Goal: Information Seeking & Learning: Learn about a topic

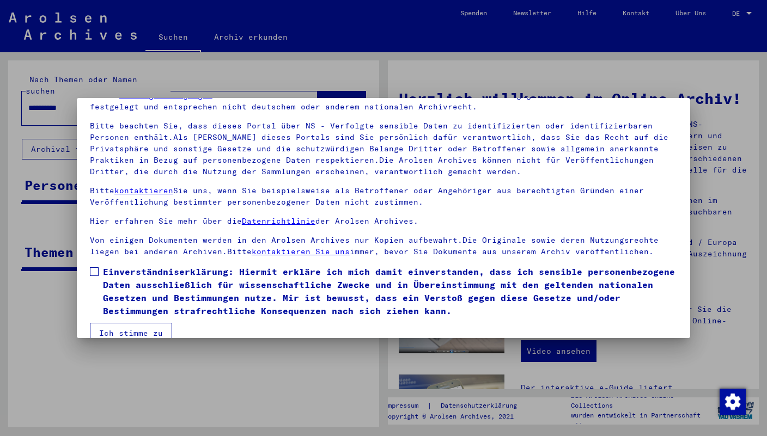
scroll to position [75, 0]
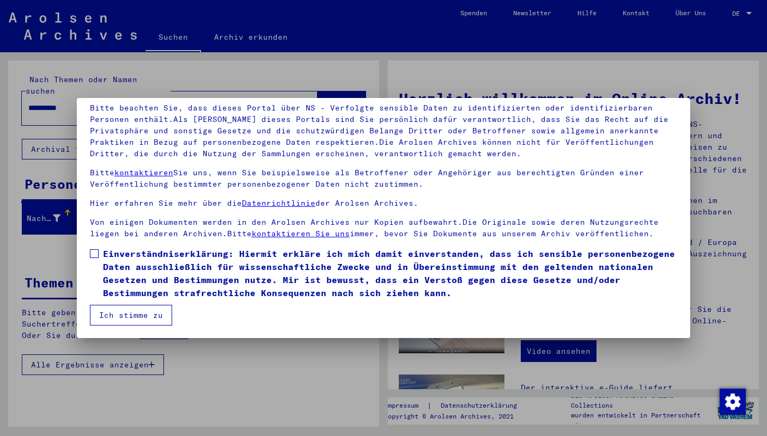
click at [94, 251] on span at bounding box center [94, 253] width 9 height 9
click at [121, 313] on button "Ich stimme zu" at bounding box center [131, 315] width 82 height 21
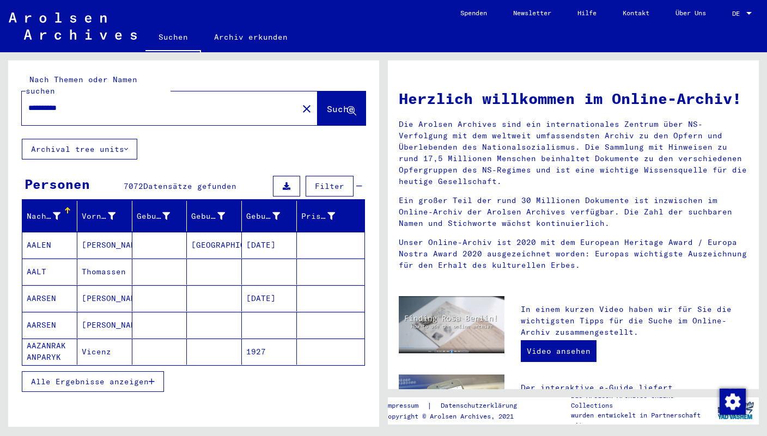
click at [156, 371] on button "Alle Ergebnisse anzeigen" at bounding box center [93, 381] width 142 height 21
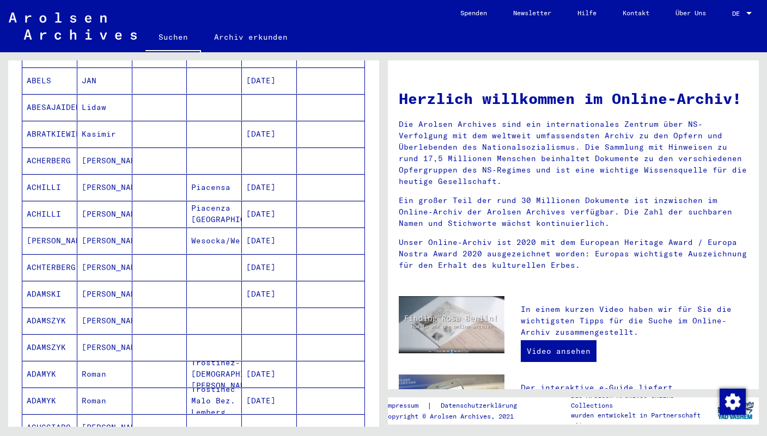
scroll to position [386, 0]
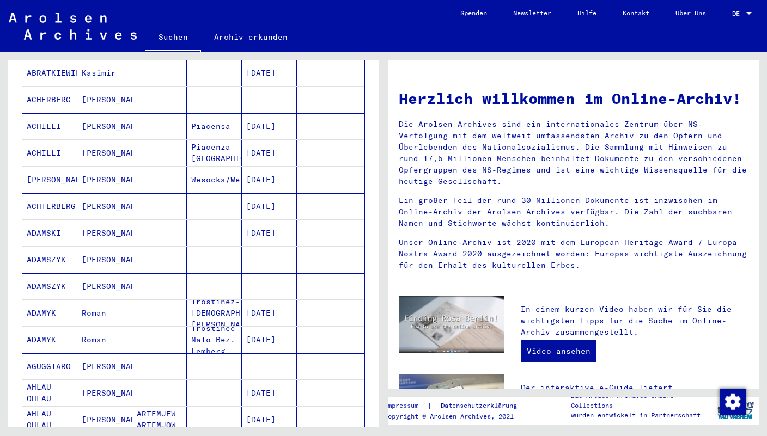
click at [96, 248] on mat-cell "[PERSON_NAME]" at bounding box center [104, 260] width 55 height 26
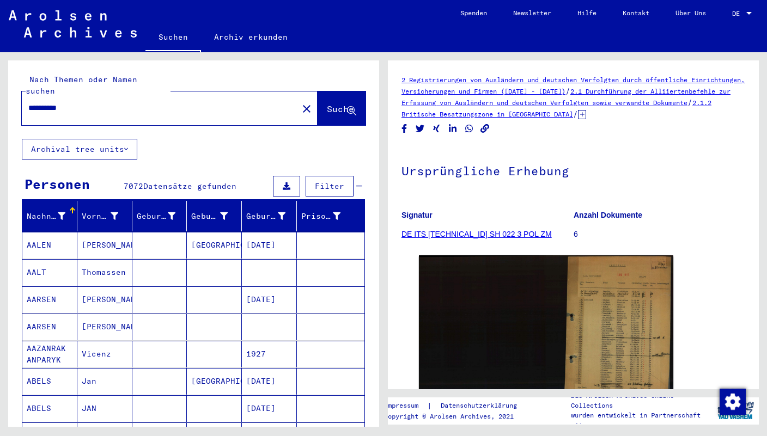
click at [231, 35] on link "Archiv erkunden" at bounding box center [251, 37] width 100 height 26
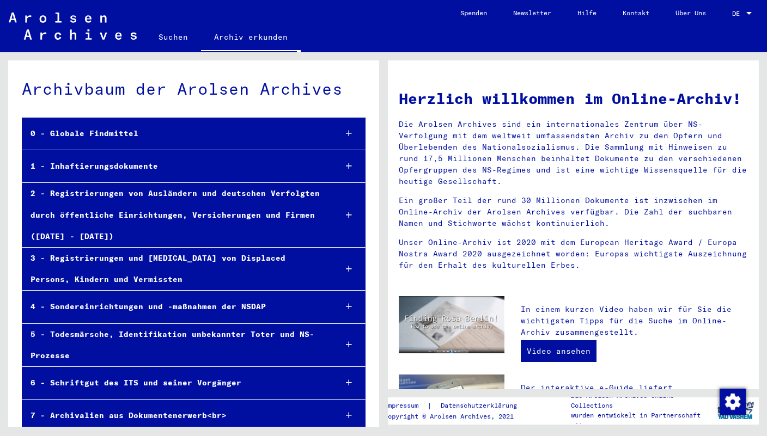
click at [240, 209] on div "2 - Registrierungen von Ausländern und deutschen Verfolgten durch öffentliche E…" at bounding box center [174, 215] width 305 height 64
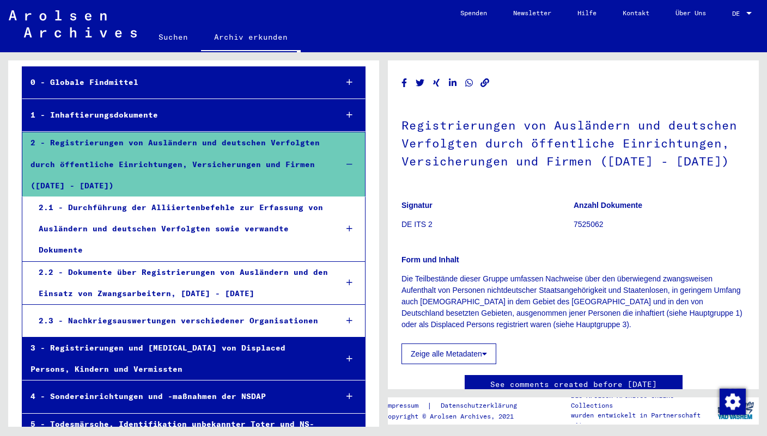
scroll to position [54, 0]
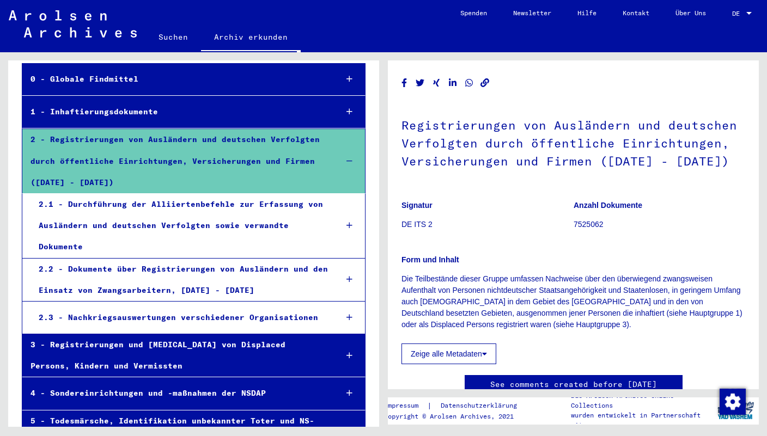
click at [230, 351] on div "3 - Registrierungen und [MEDICAL_DATA] von Displaced Persons, Kindern und Vermi…" at bounding box center [174, 355] width 305 height 42
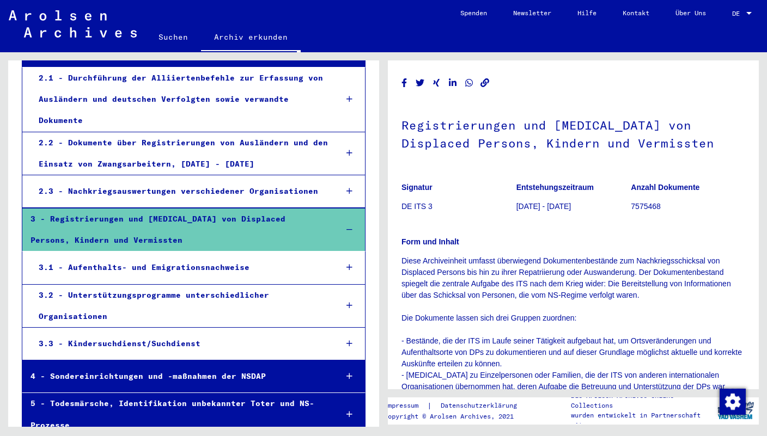
scroll to position [200, 0]
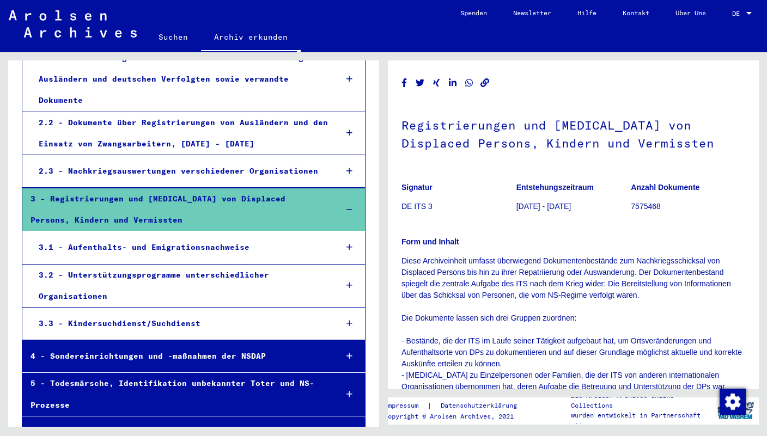
click at [221, 313] on div "3.3 - Kindersuchdienst/Suchdienst" at bounding box center [178, 323] width 297 height 21
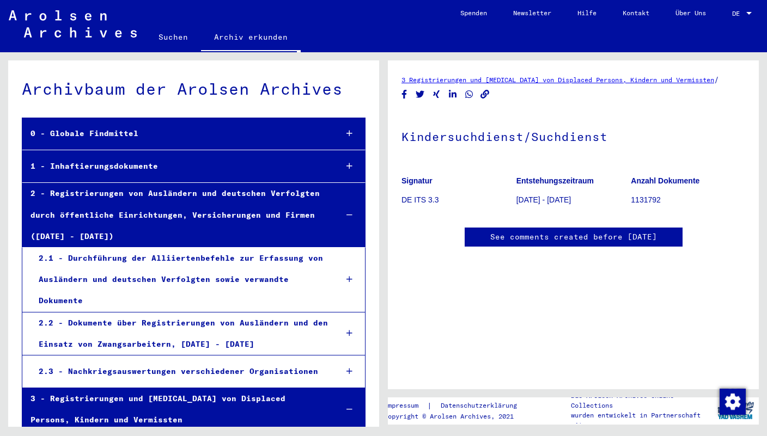
click at [219, 278] on div "2.1 - Durchführung der Alliiertenbefehle zur Erfassung von Ausländern und deuts…" at bounding box center [178, 280] width 297 height 64
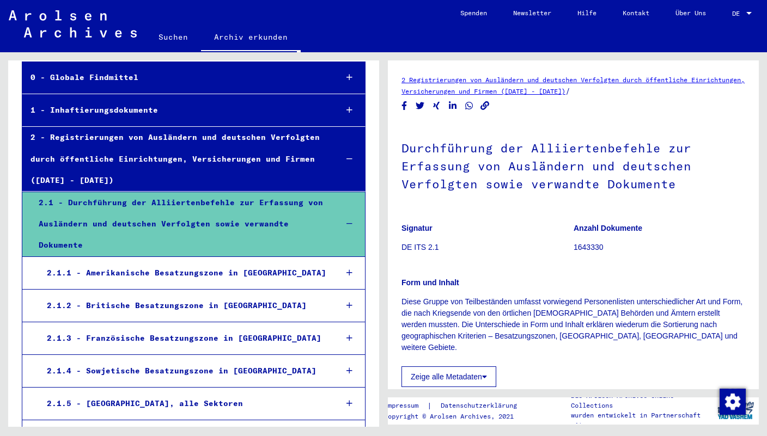
scroll to position [59, 0]
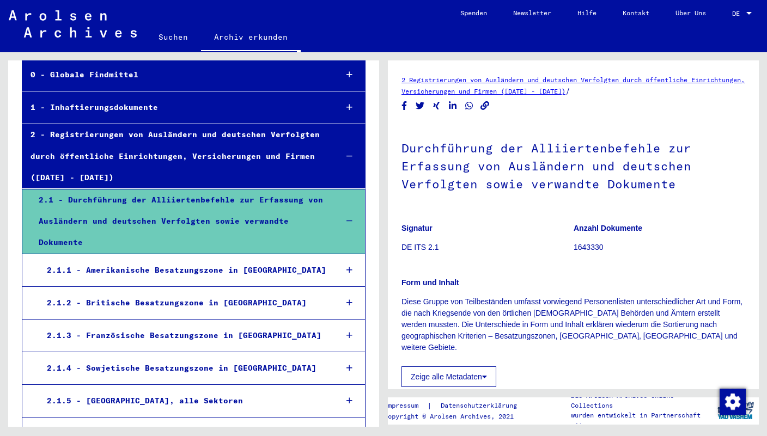
click at [222, 295] on div "2.1.2 - Britische Besatzungszone in [GEOGRAPHIC_DATA]" at bounding box center [184, 302] width 290 height 21
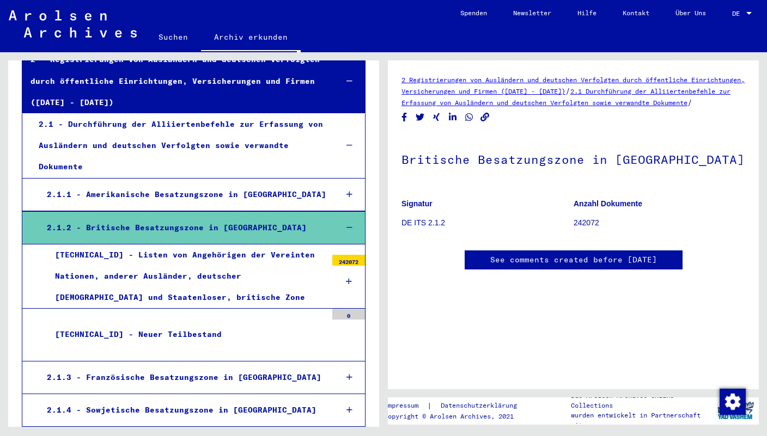
scroll to position [140, 0]
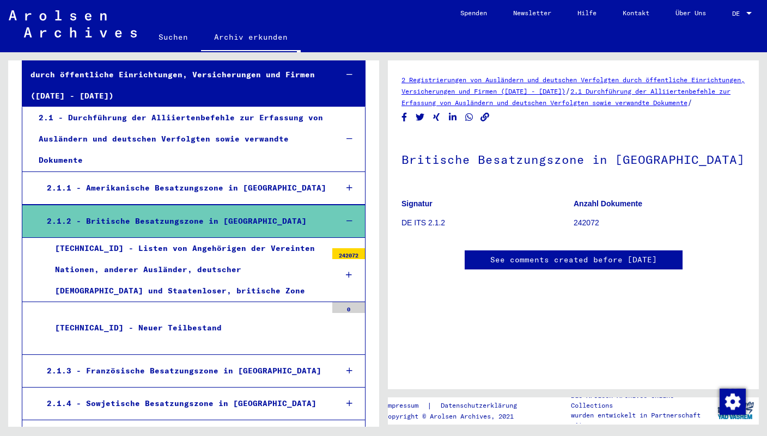
click at [222, 278] on div "[TECHNICAL_ID] - Listen von Angehörigen der Vereinten Nationen, anderer Ausländ…" at bounding box center [187, 270] width 280 height 64
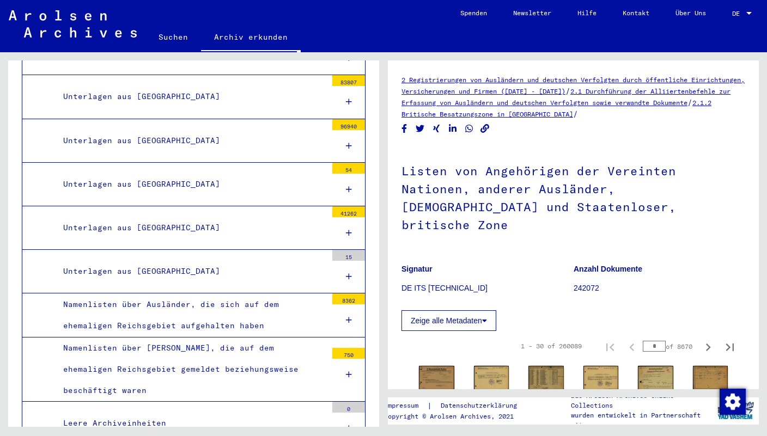
scroll to position [585, 0]
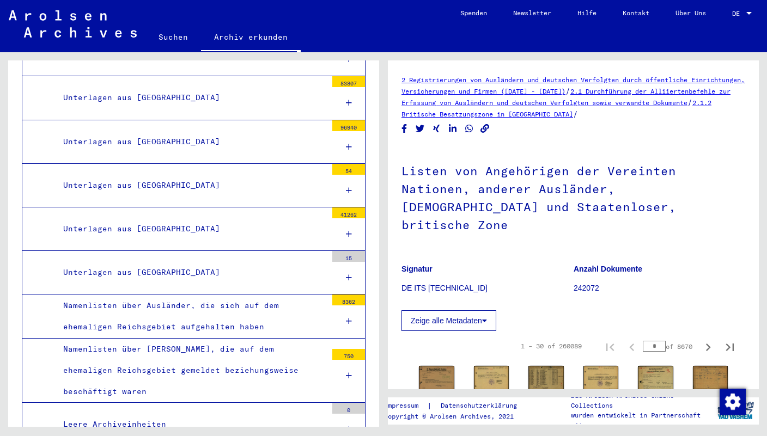
click at [209, 225] on div "Unterlagen aus [GEOGRAPHIC_DATA]" at bounding box center [191, 228] width 272 height 21
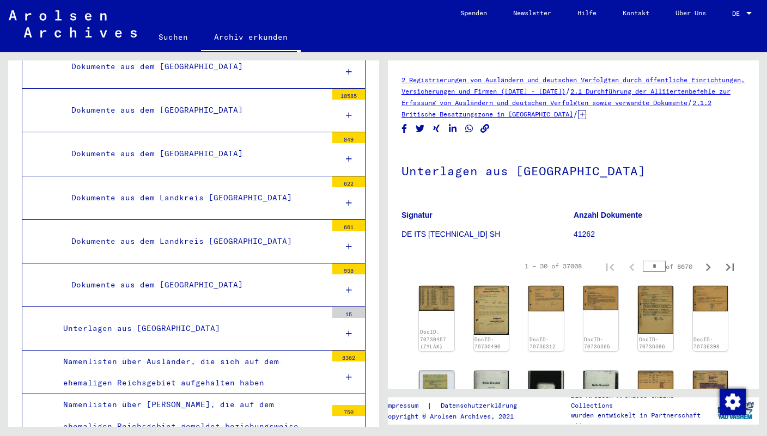
scroll to position [1448, 0]
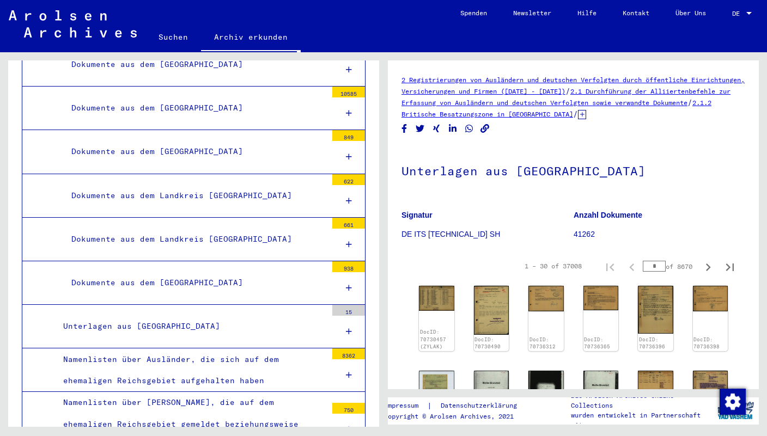
click at [215, 272] on div "Dokumente aus dem [GEOGRAPHIC_DATA]" at bounding box center [195, 282] width 264 height 21
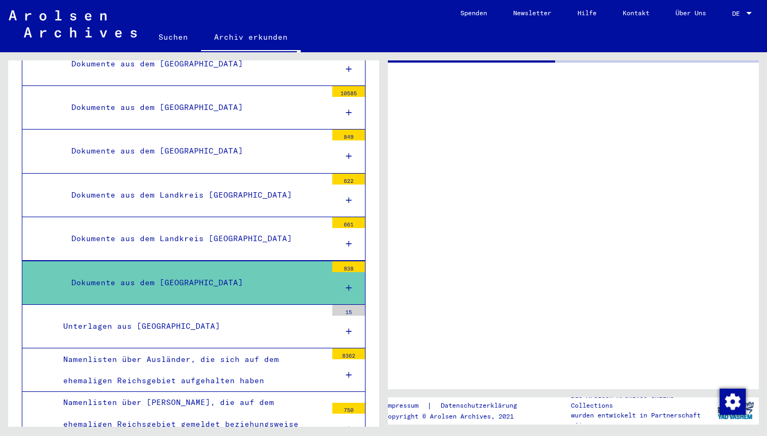
scroll to position [1447, 0]
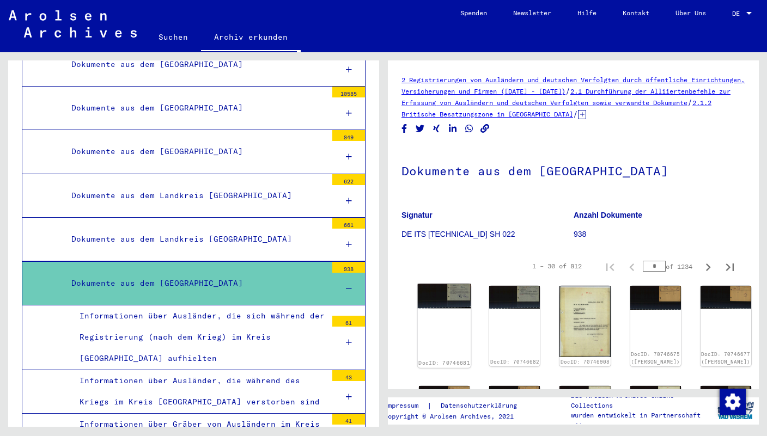
click at [442, 295] on img at bounding box center [444, 296] width 53 height 25
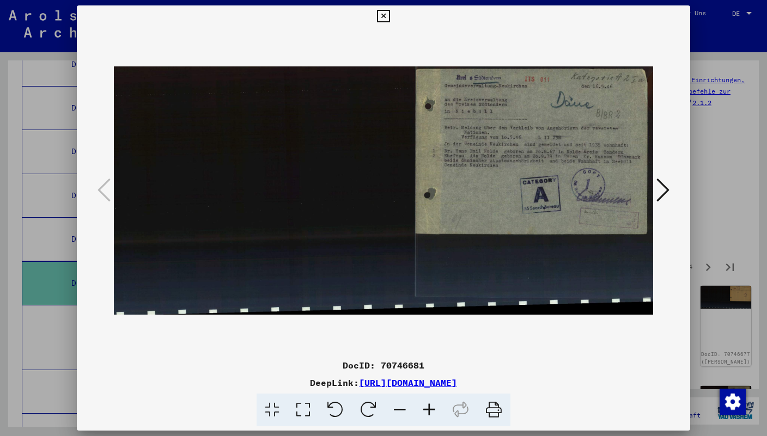
click at [664, 194] on icon at bounding box center [662, 190] width 13 height 26
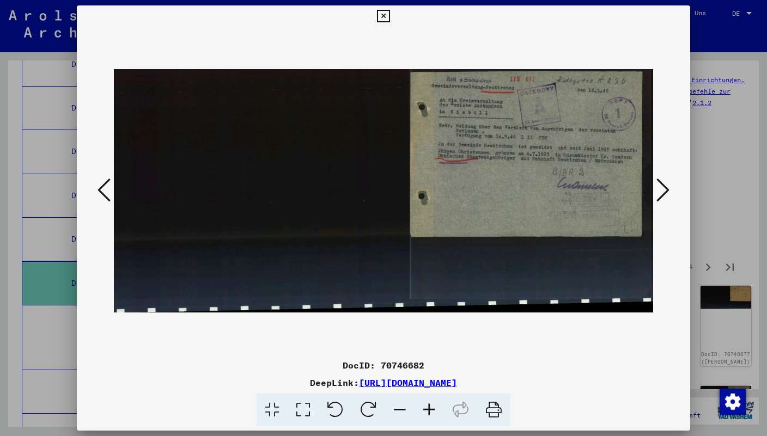
click at [664, 194] on icon at bounding box center [662, 190] width 13 height 26
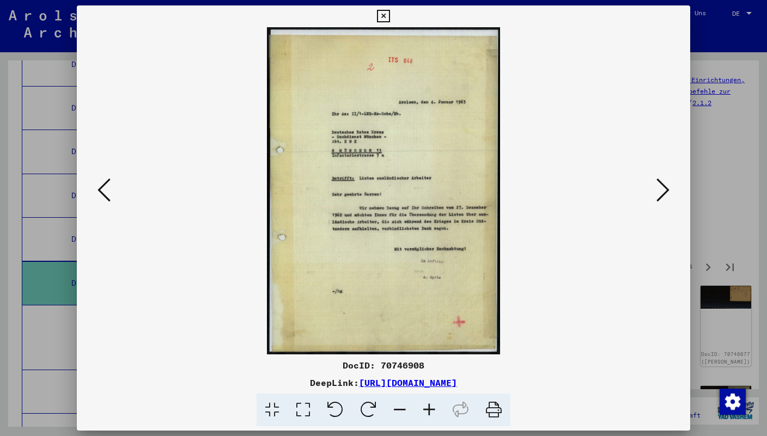
click at [664, 194] on icon at bounding box center [662, 190] width 13 height 26
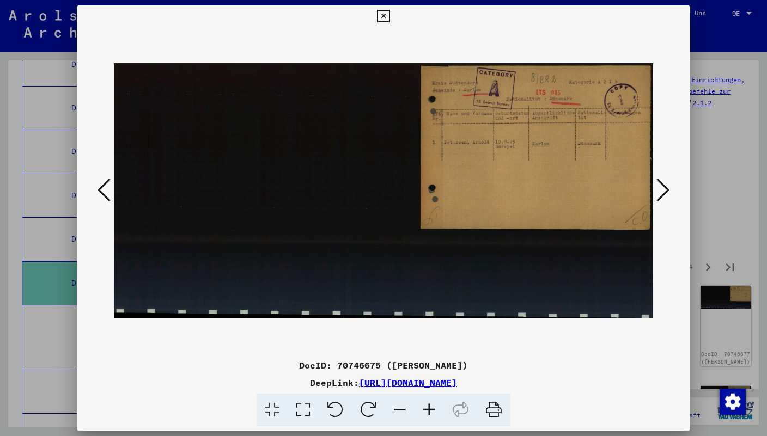
click at [664, 194] on icon at bounding box center [662, 190] width 13 height 26
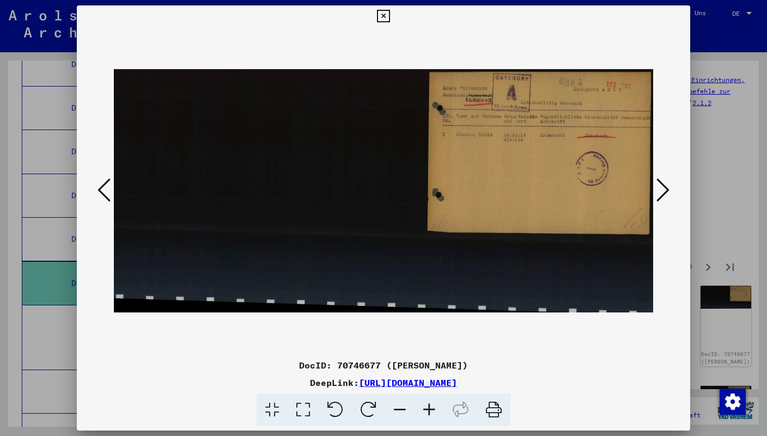
click at [665, 195] on icon at bounding box center [662, 190] width 13 height 26
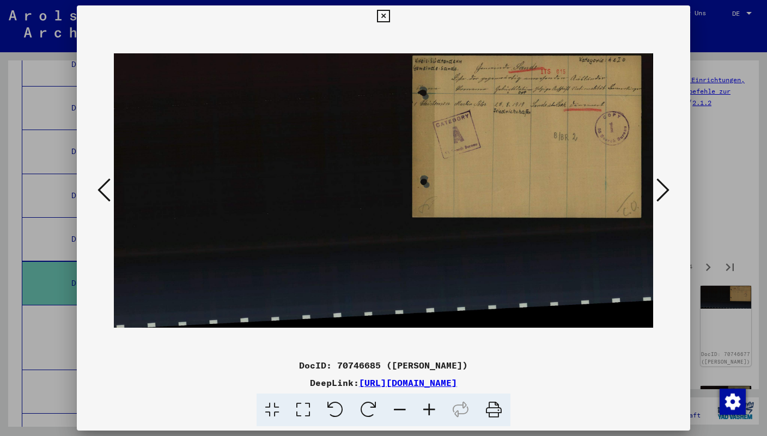
click at [665, 194] on icon at bounding box center [662, 190] width 13 height 26
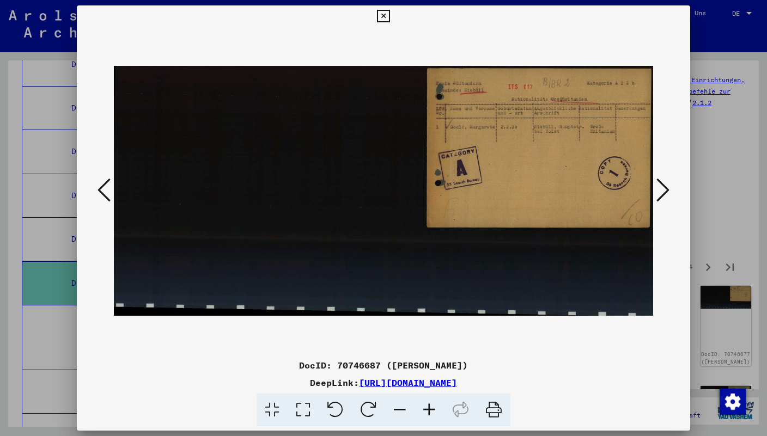
click at [665, 194] on icon at bounding box center [662, 190] width 13 height 26
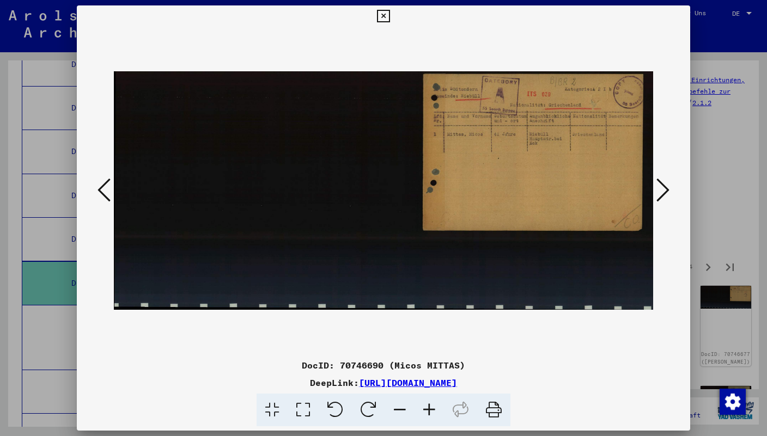
click at [665, 194] on icon at bounding box center [662, 190] width 13 height 26
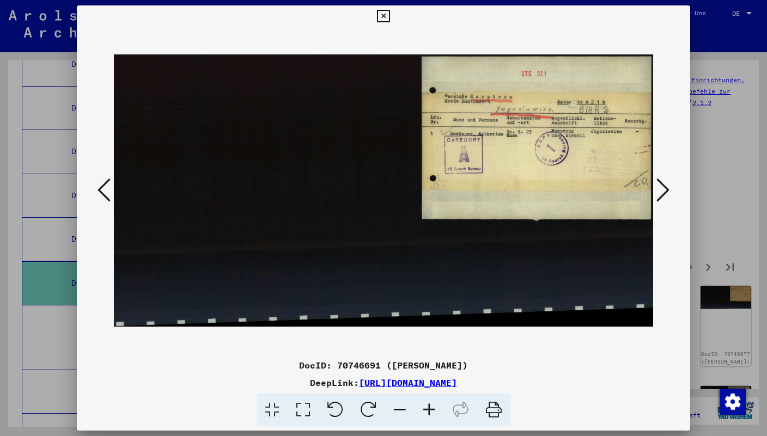
click at [665, 194] on icon at bounding box center [662, 190] width 13 height 26
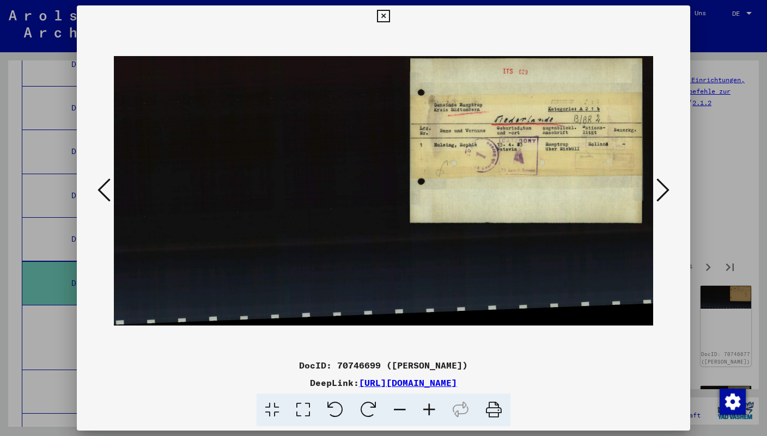
click at [665, 194] on icon at bounding box center [662, 190] width 13 height 26
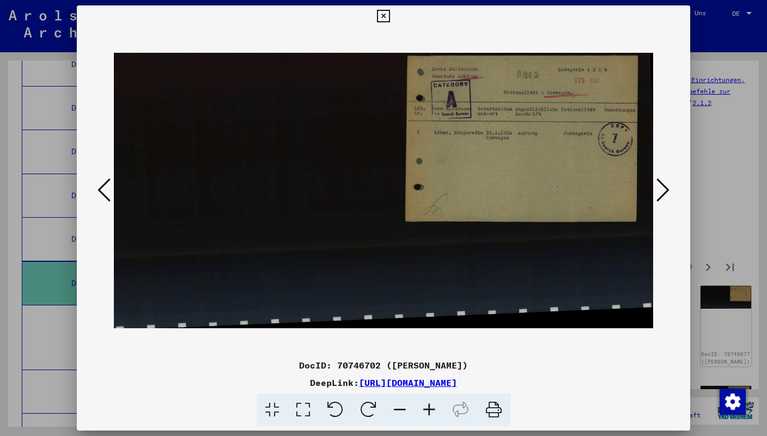
click at [106, 200] on icon at bounding box center [103, 190] width 13 height 26
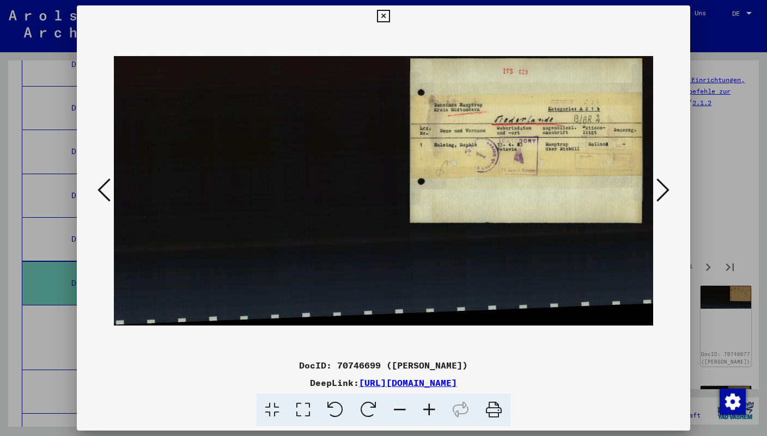
click at [663, 181] on icon at bounding box center [662, 190] width 13 height 26
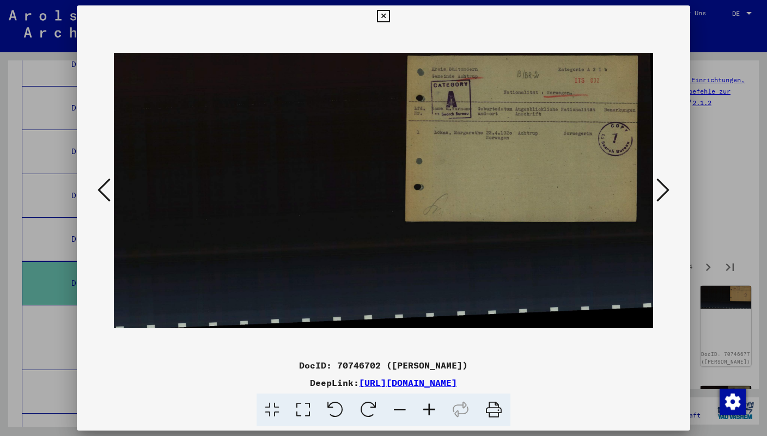
click at [663, 181] on icon at bounding box center [662, 190] width 13 height 26
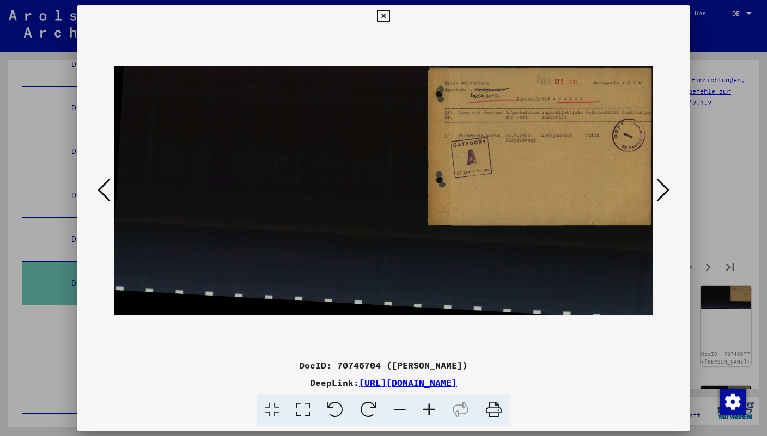
click at [663, 181] on icon at bounding box center [662, 190] width 13 height 26
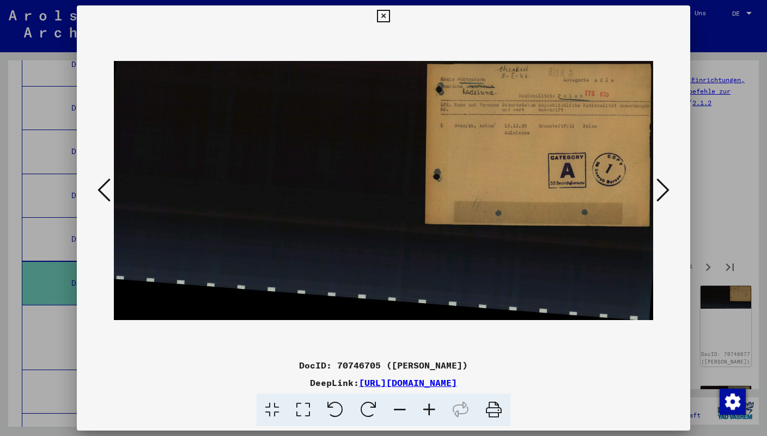
click at [663, 181] on icon at bounding box center [662, 190] width 13 height 26
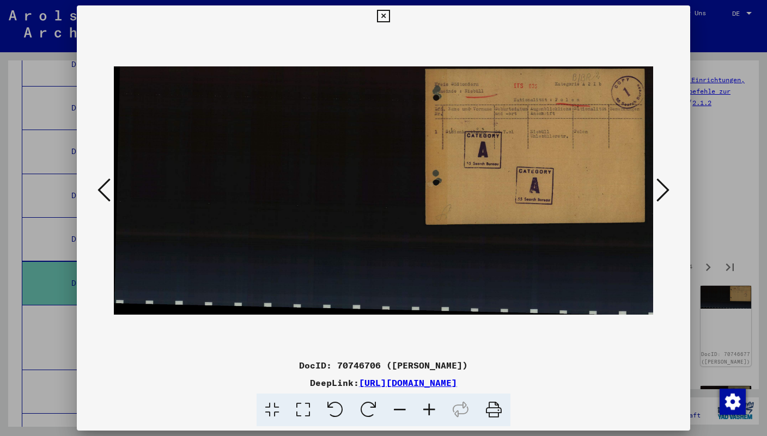
click at [663, 181] on icon at bounding box center [662, 190] width 13 height 26
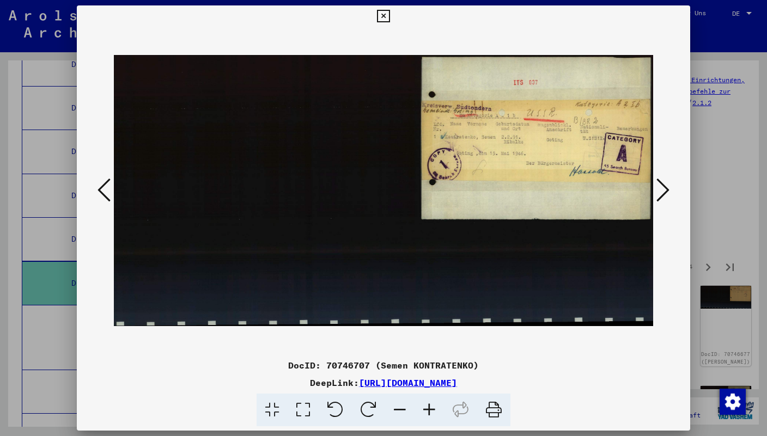
click at [663, 181] on icon at bounding box center [662, 190] width 13 height 26
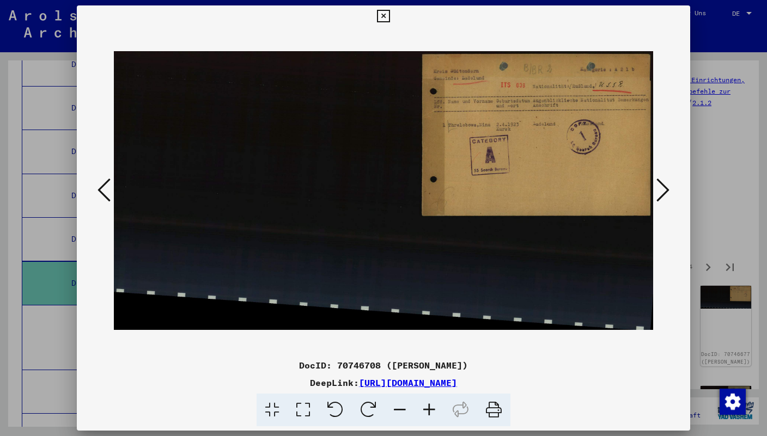
click at [663, 181] on icon at bounding box center [662, 190] width 13 height 26
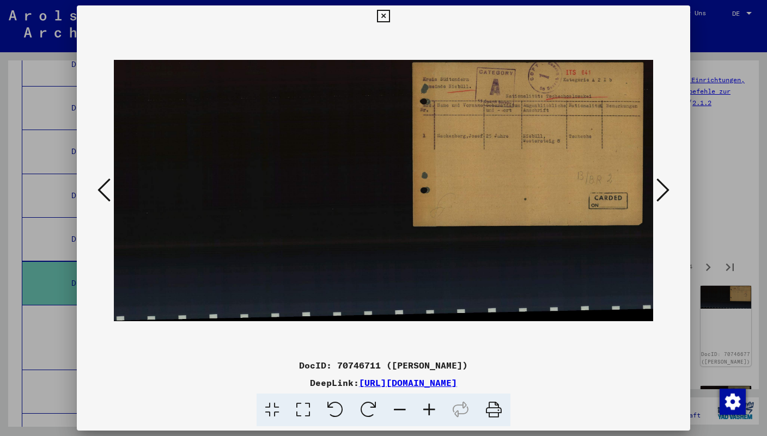
click at [663, 181] on icon at bounding box center [662, 190] width 13 height 26
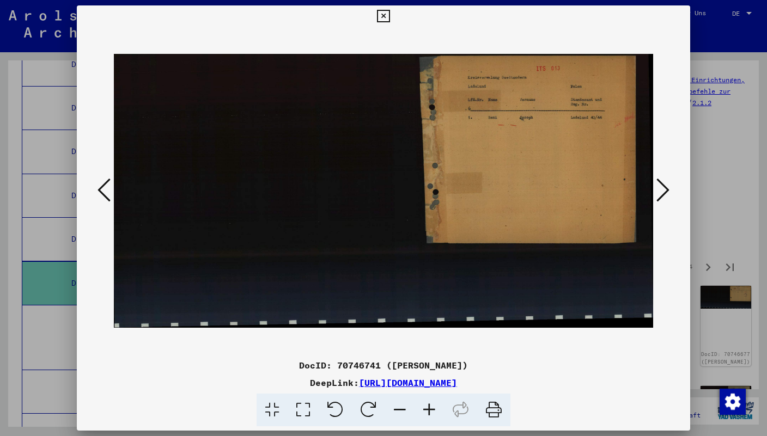
click at [663, 181] on icon at bounding box center [662, 190] width 13 height 26
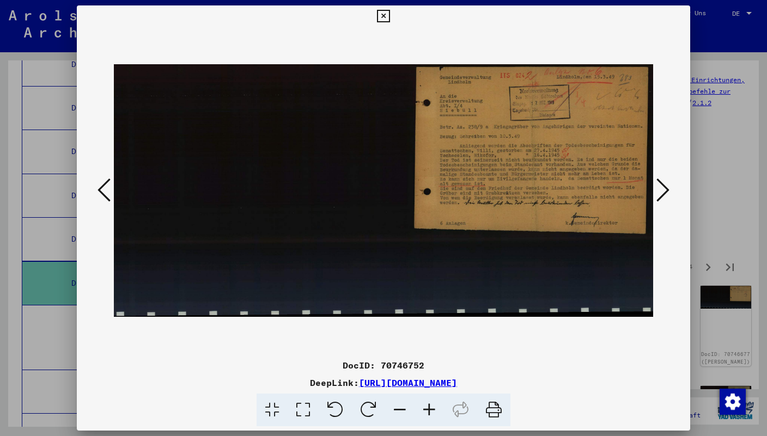
click at [663, 181] on icon at bounding box center [662, 190] width 13 height 26
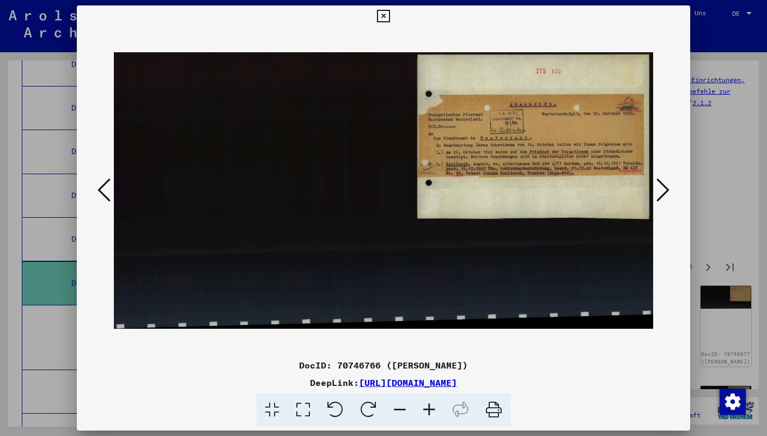
click at [103, 199] on icon at bounding box center [103, 190] width 13 height 26
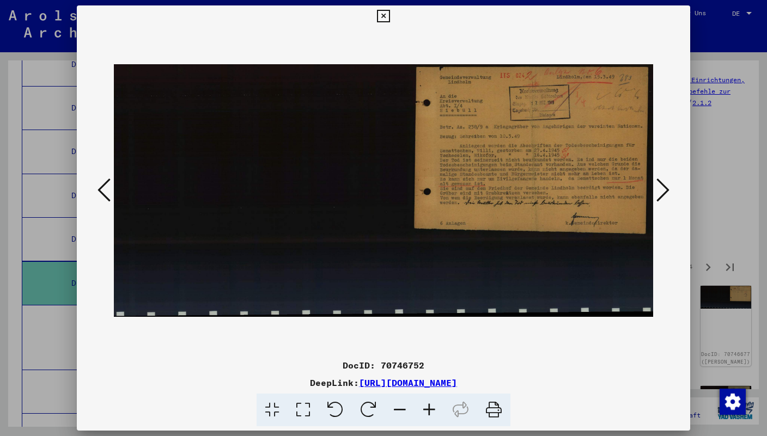
click at [400, 367] on div "DocID: 70746752" at bounding box center [383, 365] width 613 height 13
copy div "70746752"
click at [496, 411] on icon at bounding box center [493, 410] width 33 height 33
click at [666, 189] on icon at bounding box center [662, 190] width 13 height 26
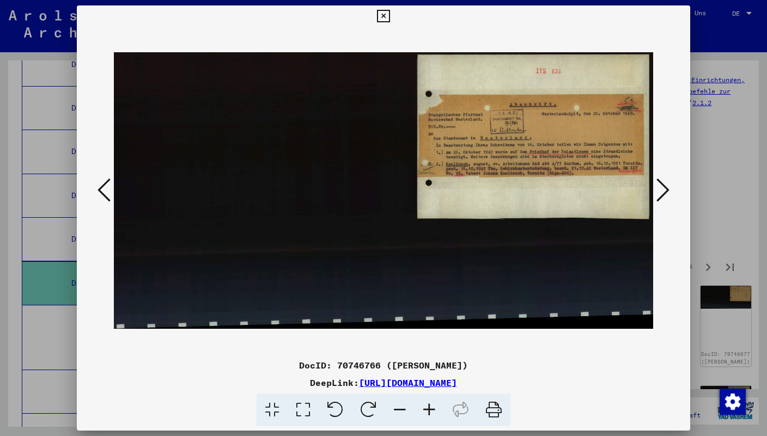
click at [666, 189] on icon at bounding box center [662, 190] width 13 height 26
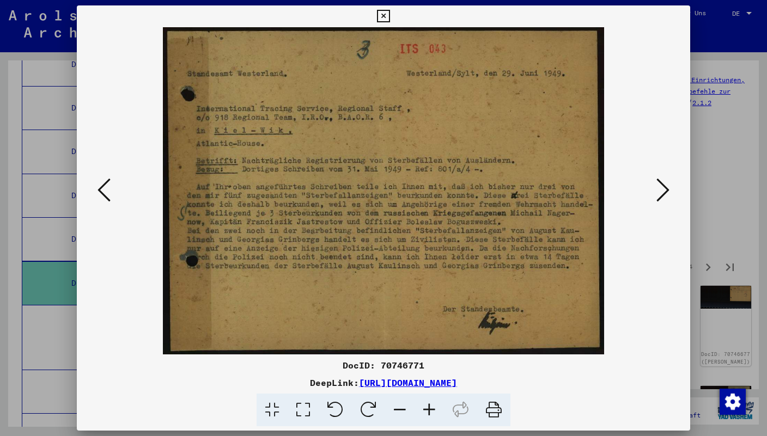
click at [666, 189] on icon at bounding box center [662, 190] width 13 height 26
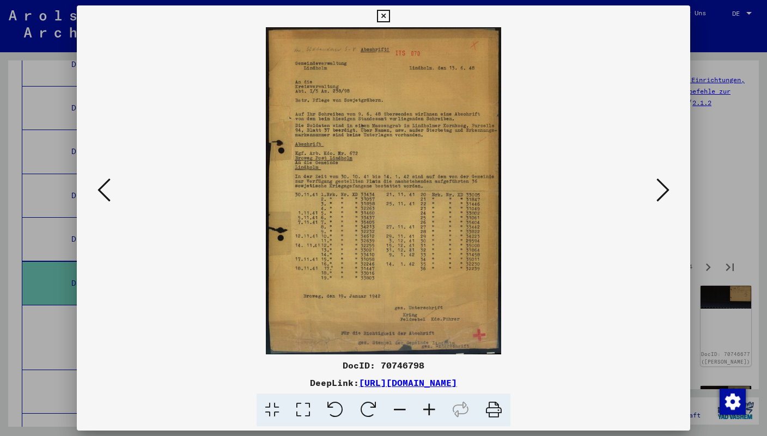
click at [666, 189] on icon at bounding box center [662, 190] width 13 height 26
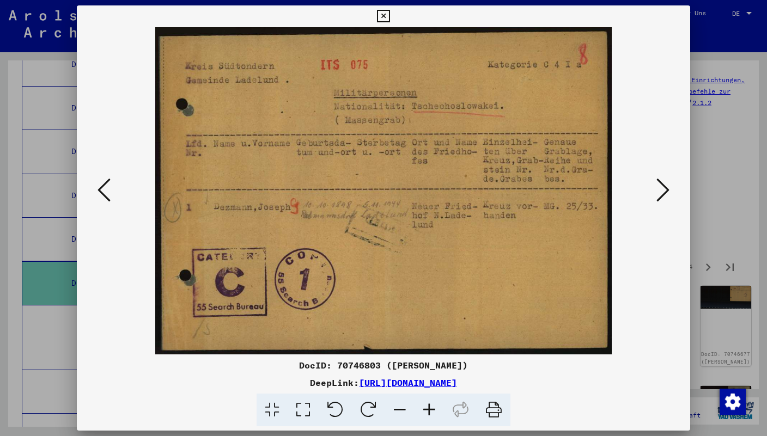
click at [666, 189] on icon at bounding box center [662, 190] width 13 height 26
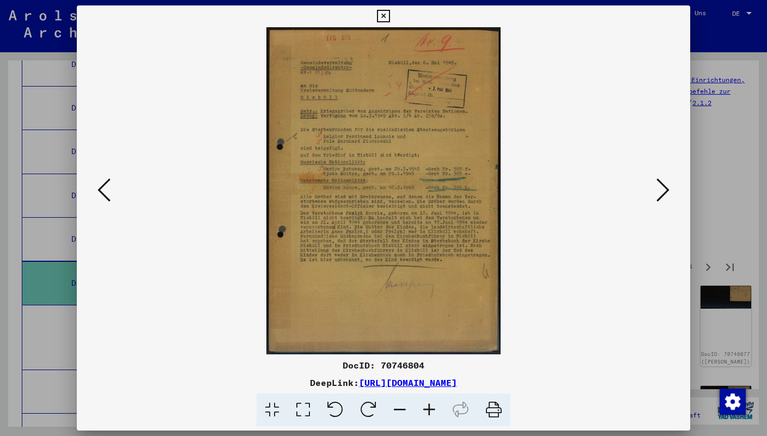
click at [666, 189] on icon at bounding box center [662, 190] width 13 height 26
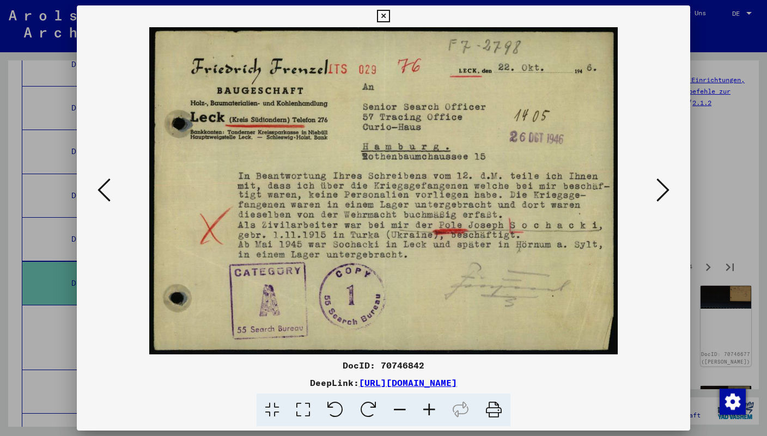
click at [406, 359] on div "DocID: 70746842" at bounding box center [383, 365] width 613 height 13
copy div "70746842"
click at [496, 406] on icon at bounding box center [493, 410] width 33 height 33
click at [662, 199] on icon at bounding box center [662, 190] width 13 height 26
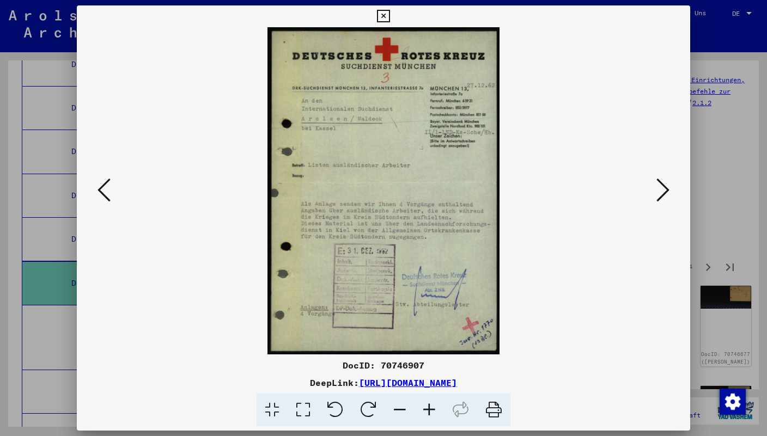
click at [662, 199] on icon at bounding box center [662, 190] width 13 height 26
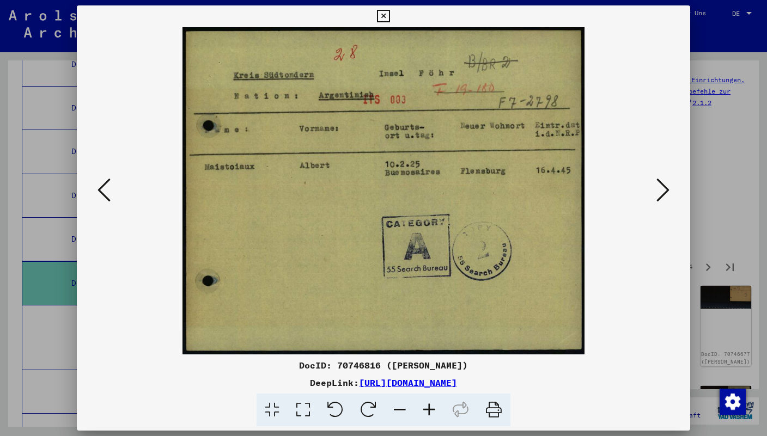
click at [662, 197] on icon at bounding box center [662, 190] width 13 height 26
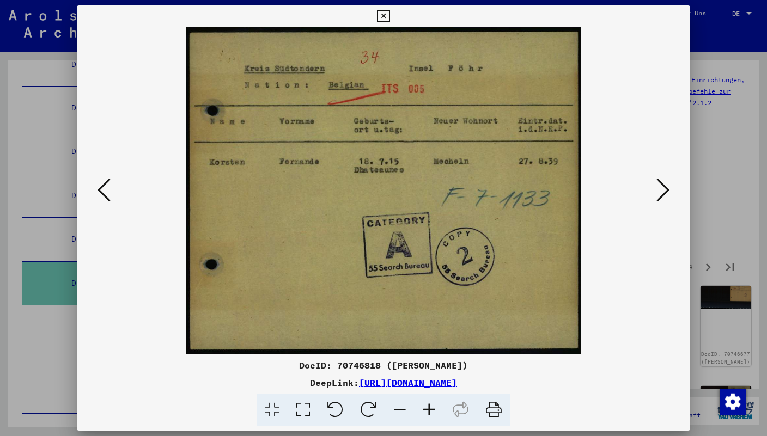
click at [662, 197] on icon at bounding box center [662, 190] width 13 height 26
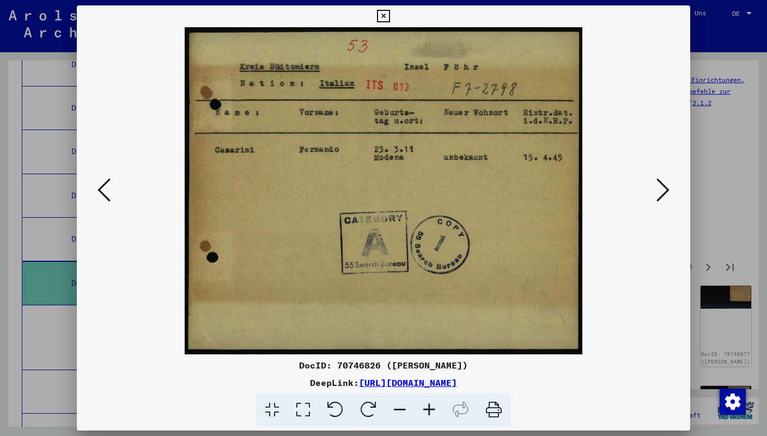
click at [662, 197] on icon at bounding box center [662, 190] width 13 height 26
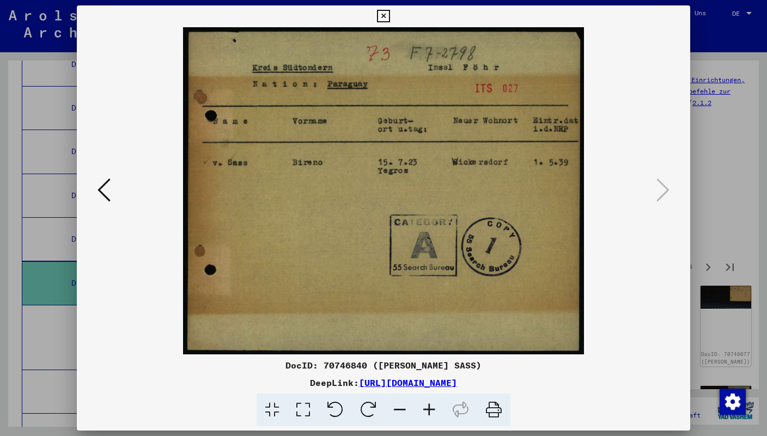
click at [389, 21] on icon at bounding box center [383, 16] width 13 height 13
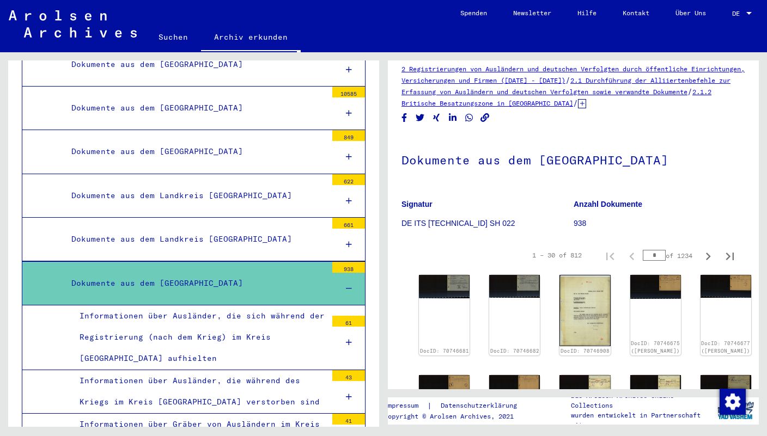
scroll to position [14, 0]
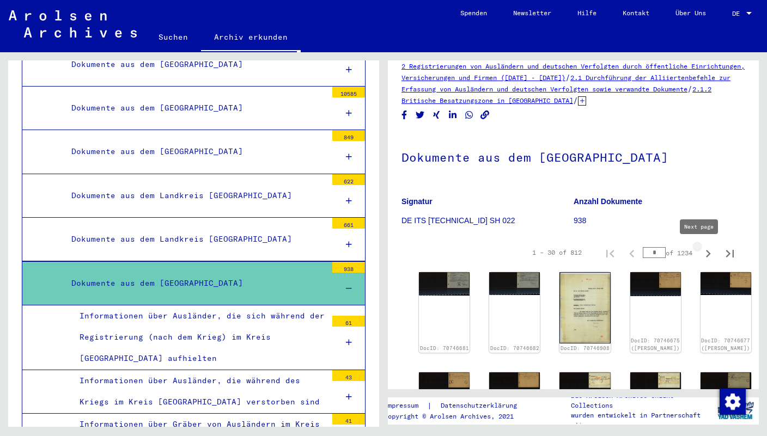
click at [700, 256] on icon "Next page" at bounding box center [707, 253] width 15 height 15
type input "*"
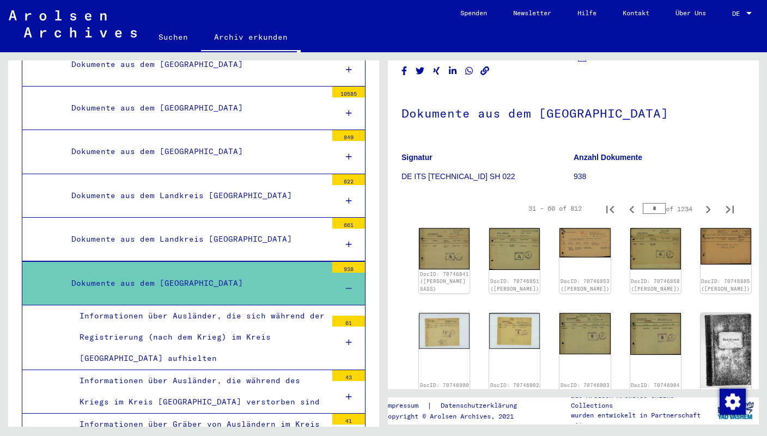
scroll to position [71, 0]
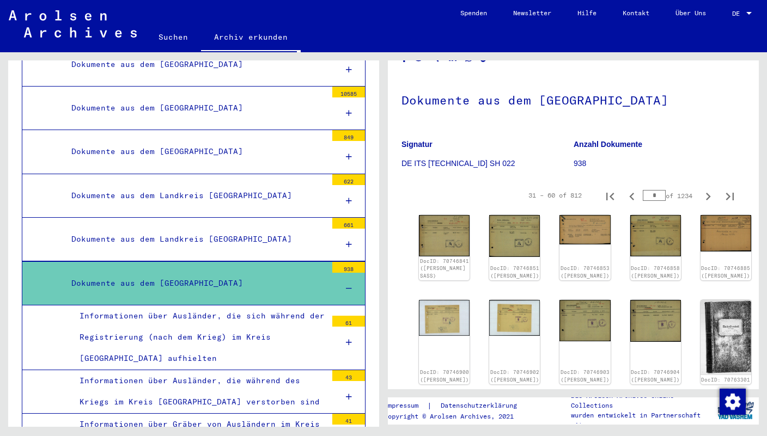
click at [442, 258] on div "DocID: 70746841 ([PERSON_NAME] SASS)" at bounding box center [444, 269] width 49 height 22
click at [441, 238] on img at bounding box center [444, 235] width 53 height 44
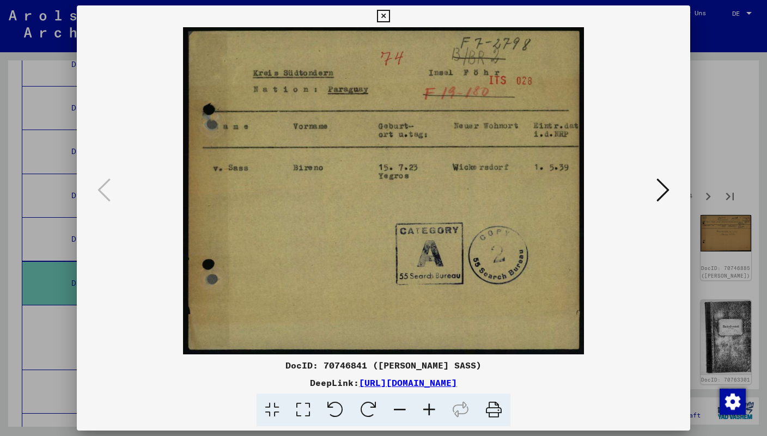
click at [664, 196] on icon at bounding box center [662, 190] width 13 height 26
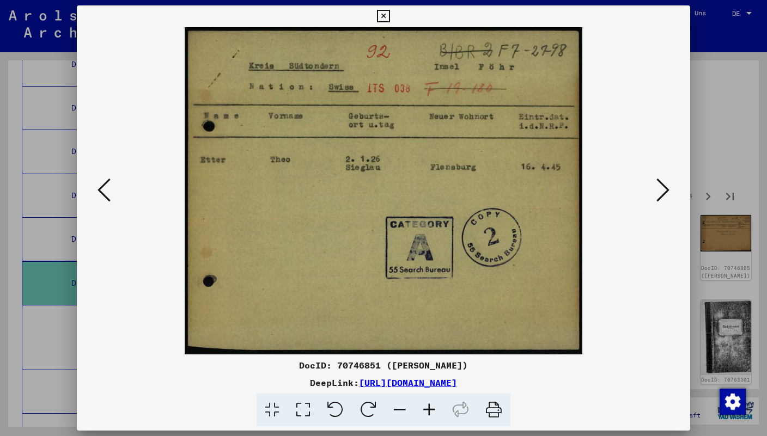
click at [664, 196] on icon at bounding box center [662, 190] width 13 height 26
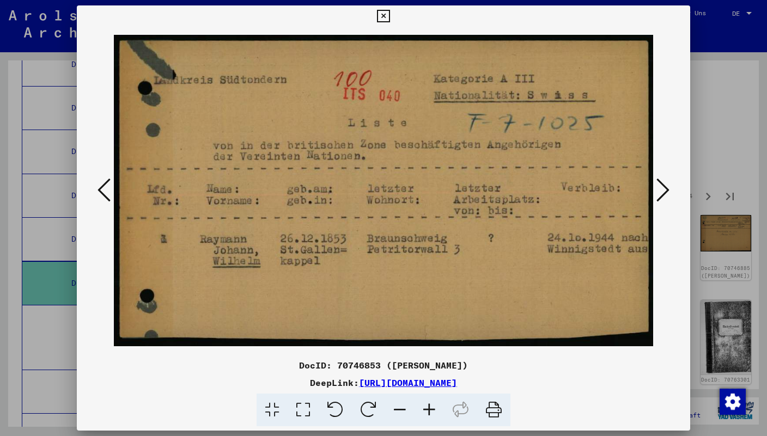
click at [664, 196] on icon at bounding box center [662, 190] width 13 height 26
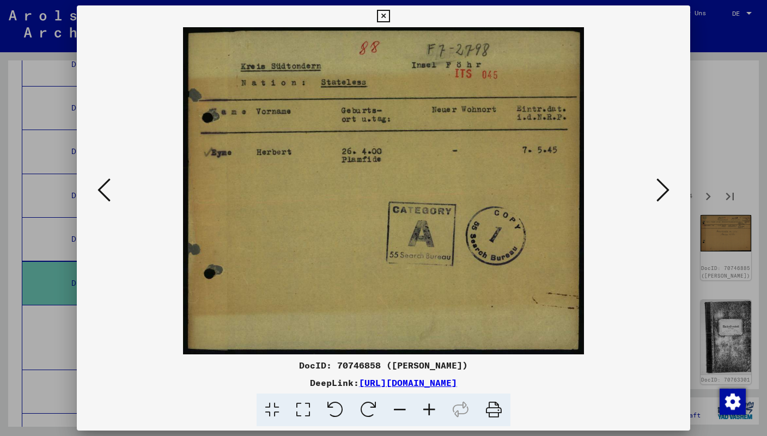
click at [664, 196] on icon at bounding box center [662, 190] width 13 height 26
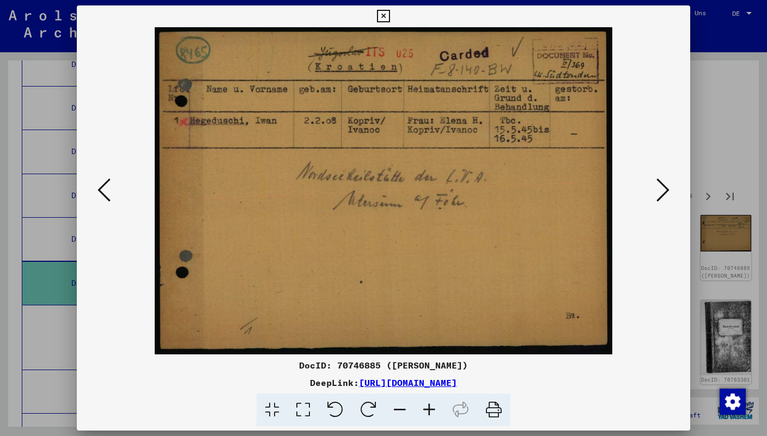
click at [664, 196] on icon at bounding box center [662, 190] width 13 height 26
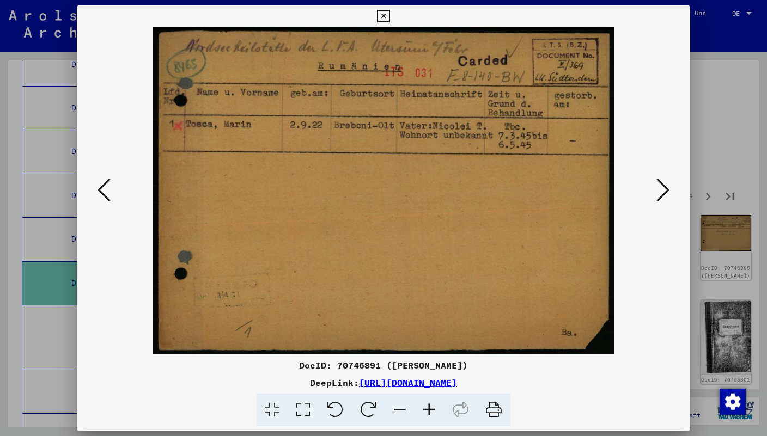
click at [664, 196] on icon at bounding box center [662, 190] width 13 height 26
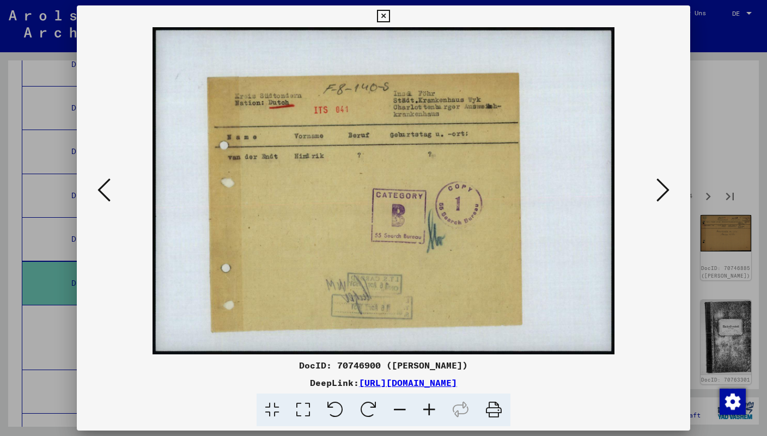
click at [664, 196] on icon at bounding box center [662, 190] width 13 height 26
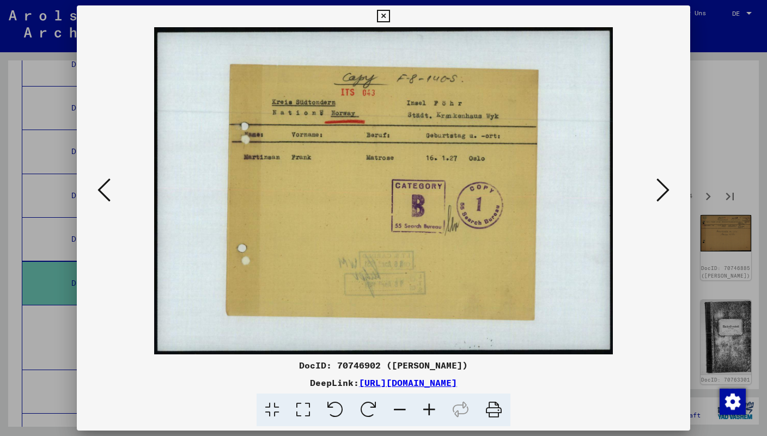
click at [664, 196] on icon at bounding box center [662, 190] width 13 height 26
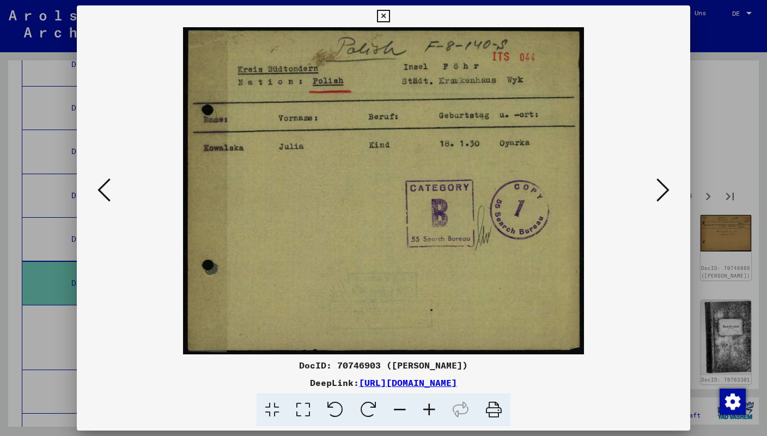
click at [664, 196] on icon at bounding box center [662, 190] width 13 height 26
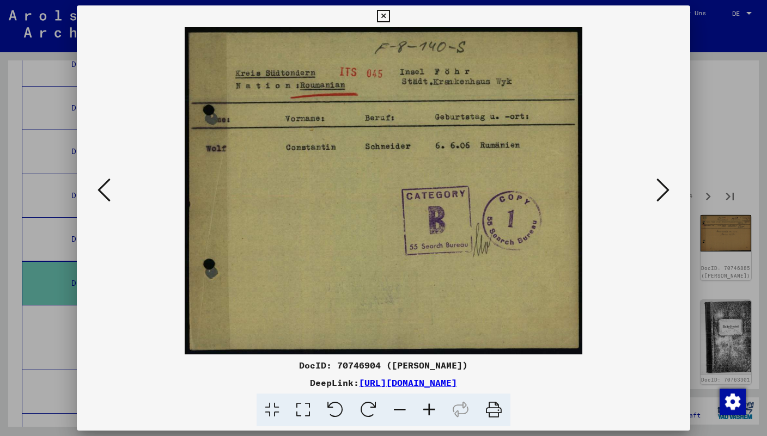
click at [664, 196] on icon at bounding box center [662, 190] width 13 height 26
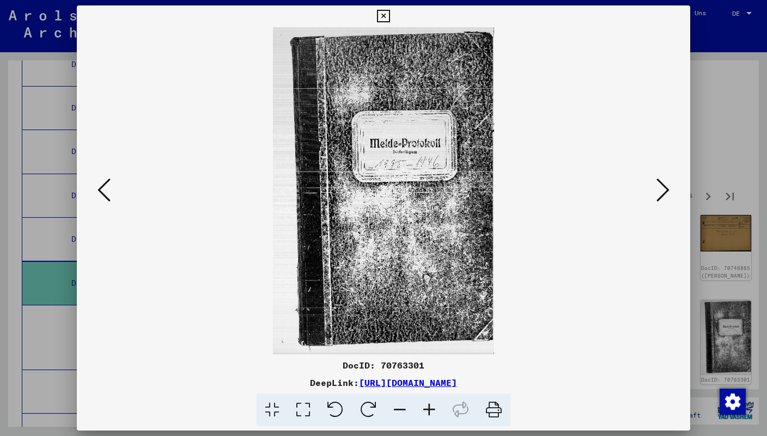
click at [664, 196] on icon at bounding box center [662, 190] width 13 height 26
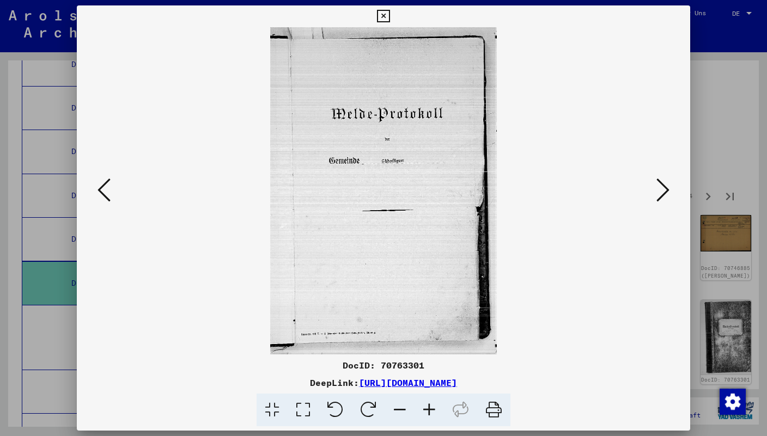
click at [664, 196] on icon at bounding box center [662, 190] width 13 height 26
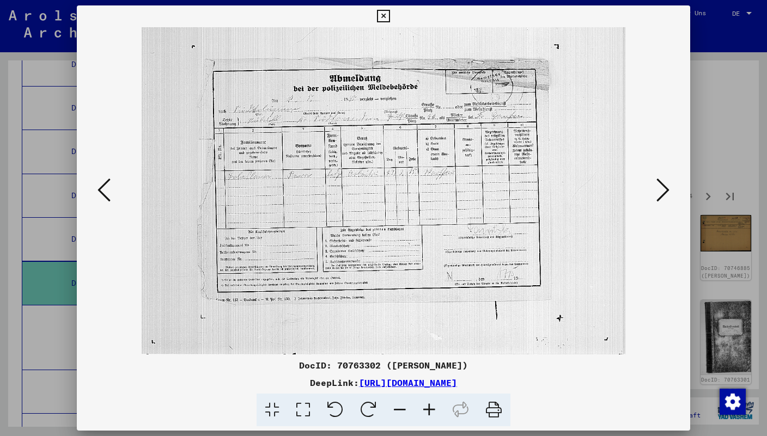
click at [664, 196] on icon at bounding box center [662, 190] width 13 height 26
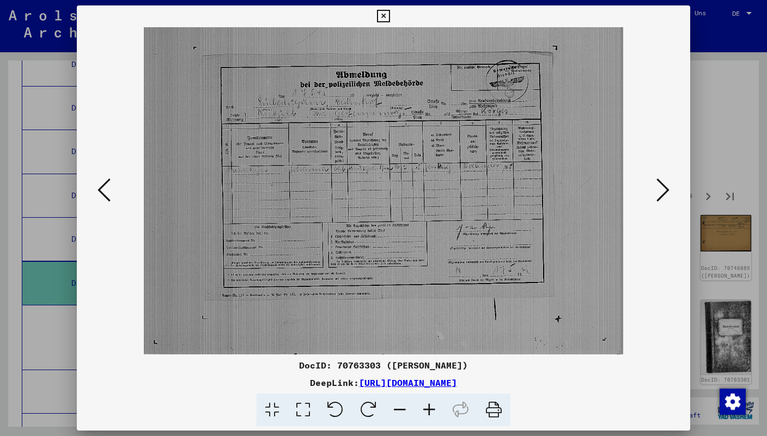
click at [664, 196] on icon at bounding box center [662, 190] width 13 height 26
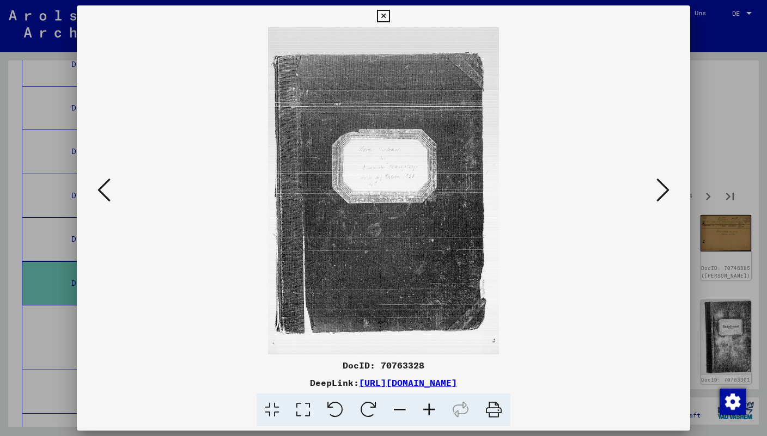
click at [664, 196] on icon at bounding box center [662, 190] width 13 height 26
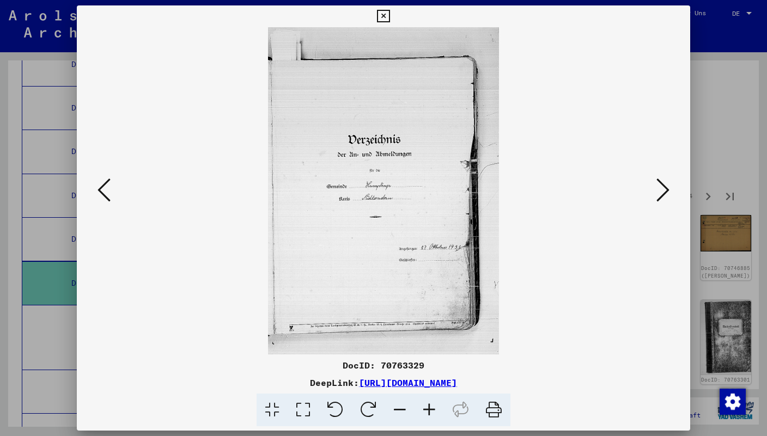
click at [664, 196] on icon at bounding box center [662, 190] width 13 height 26
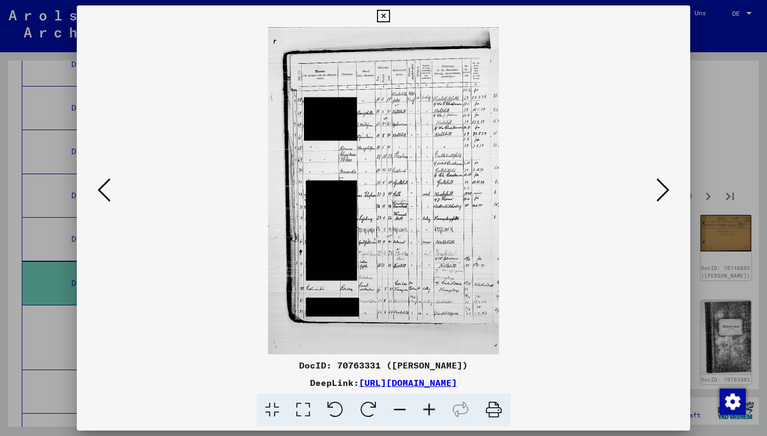
click at [664, 196] on icon at bounding box center [662, 190] width 13 height 26
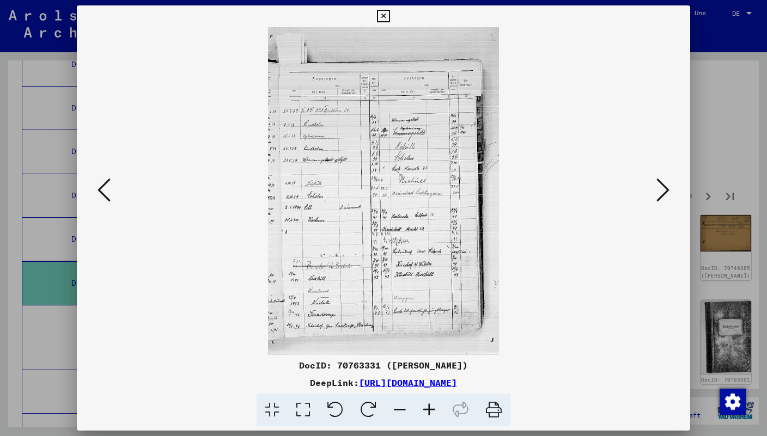
click at [664, 194] on icon at bounding box center [662, 190] width 13 height 26
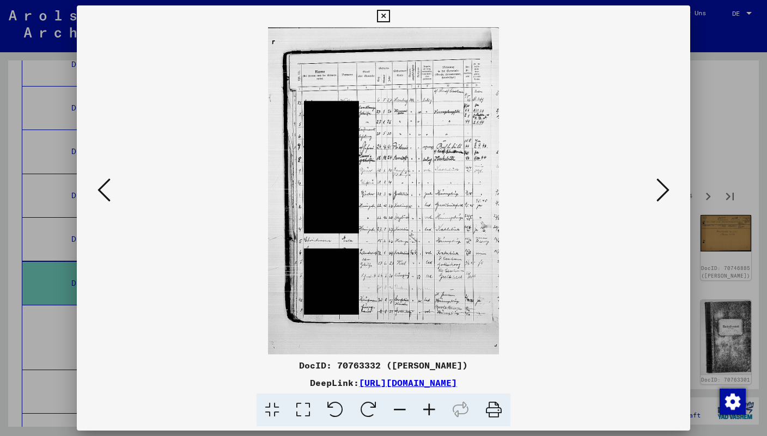
click at [664, 194] on icon at bounding box center [662, 190] width 13 height 26
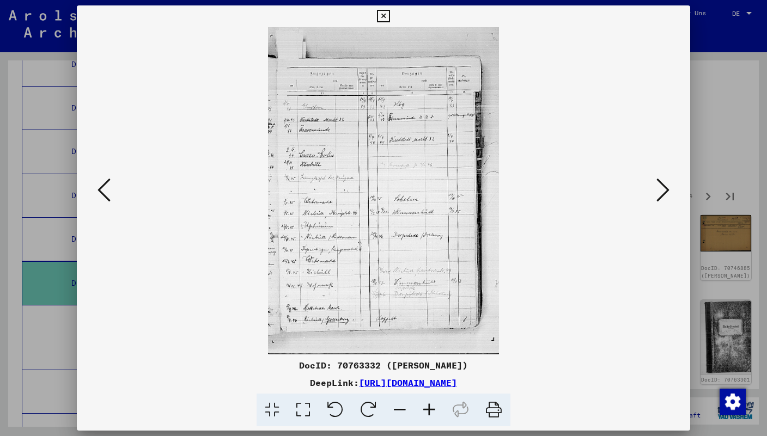
click at [104, 199] on icon at bounding box center [103, 190] width 13 height 26
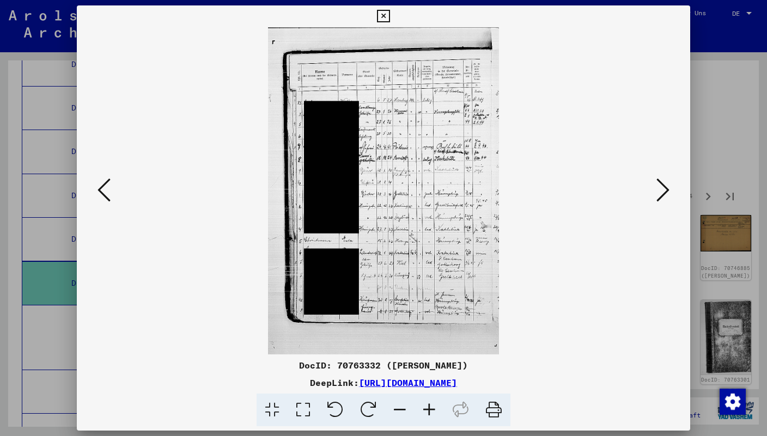
click at [104, 199] on icon at bounding box center [103, 190] width 13 height 26
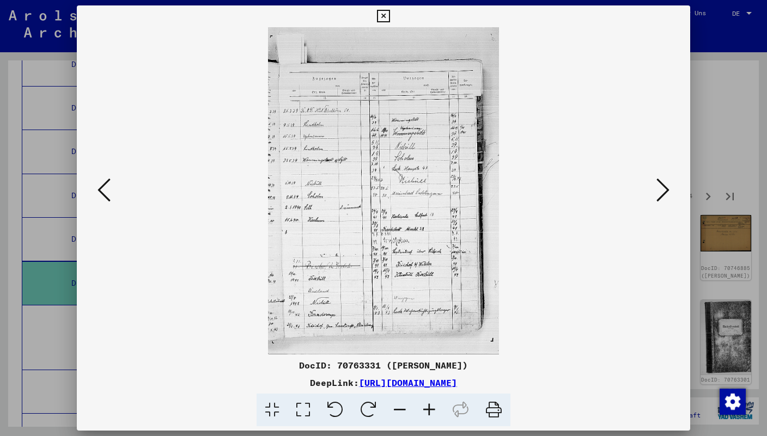
click at [104, 199] on icon at bounding box center [103, 190] width 13 height 26
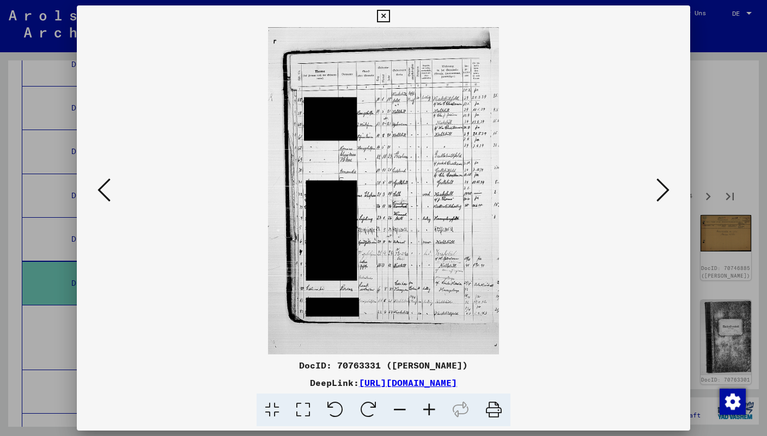
click at [666, 192] on icon at bounding box center [662, 190] width 13 height 26
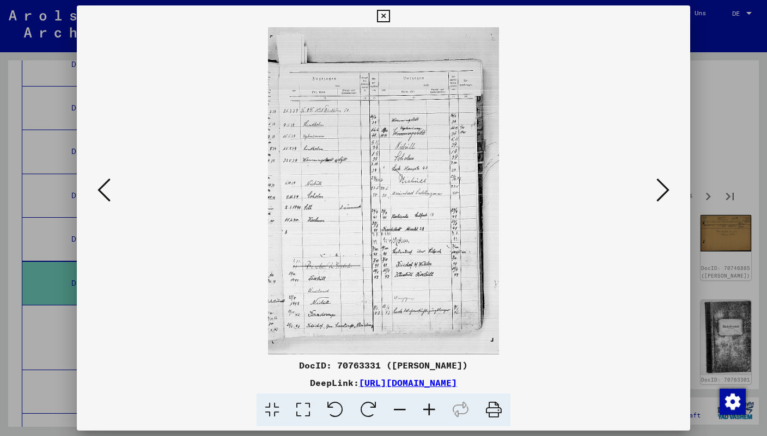
click at [666, 192] on icon at bounding box center [662, 190] width 13 height 26
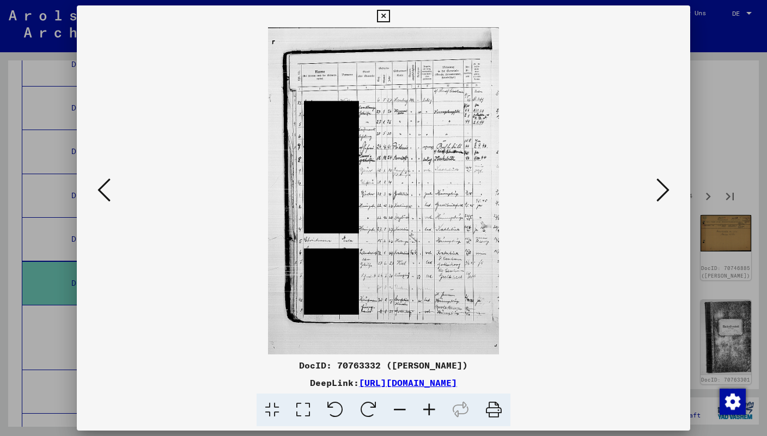
click at [666, 192] on icon at bounding box center [662, 190] width 13 height 26
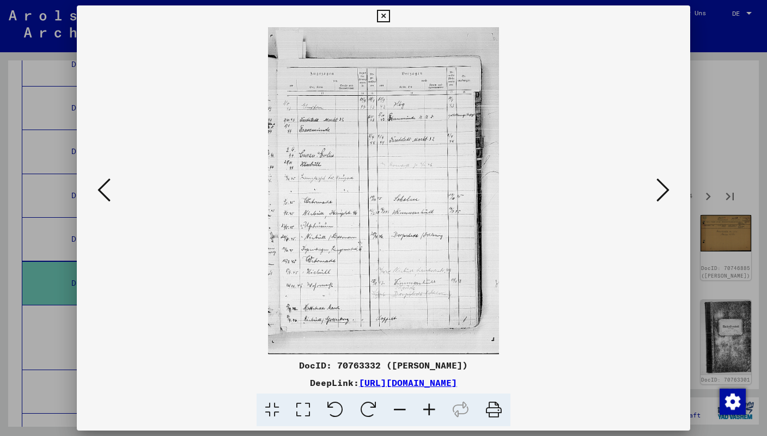
click at [666, 192] on icon at bounding box center [662, 190] width 13 height 26
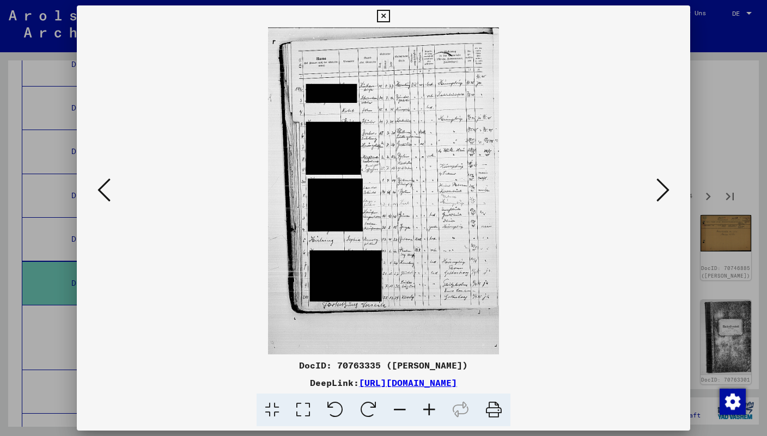
click at [666, 192] on icon at bounding box center [662, 190] width 13 height 26
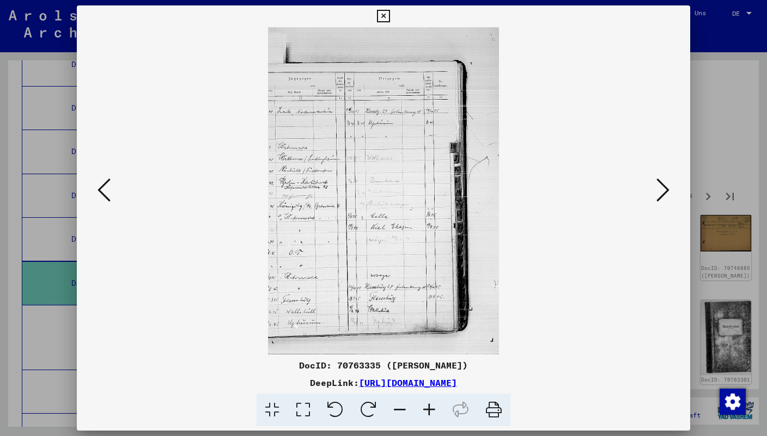
click at [666, 192] on icon at bounding box center [662, 190] width 13 height 26
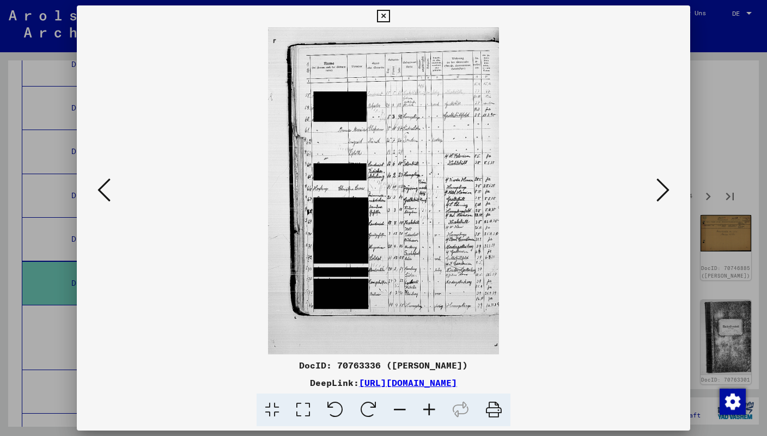
click at [666, 192] on icon at bounding box center [662, 190] width 13 height 26
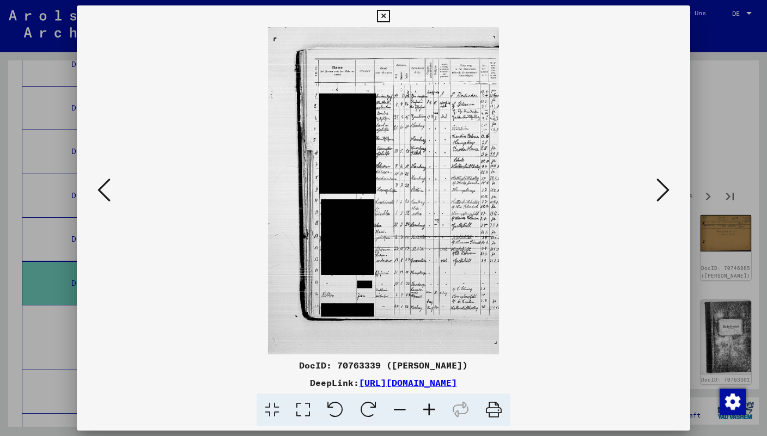
click at [666, 192] on icon at bounding box center [662, 190] width 13 height 26
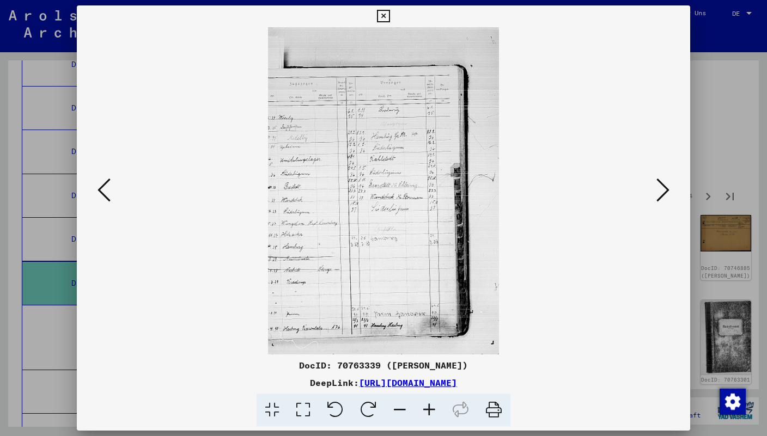
click at [666, 192] on icon at bounding box center [662, 190] width 13 height 26
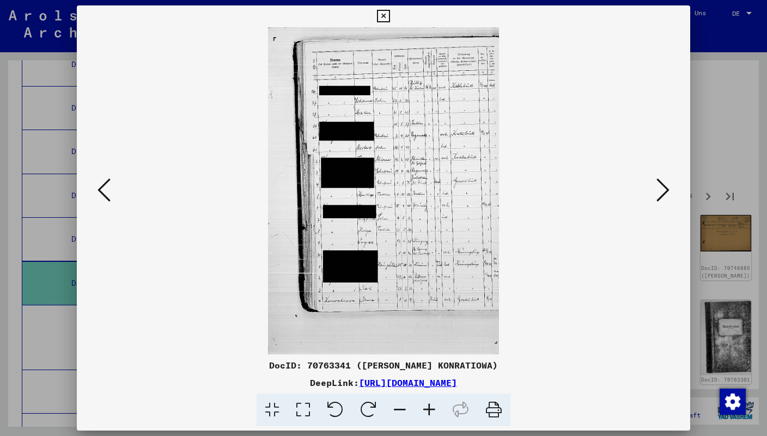
click at [666, 192] on icon at bounding box center [662, 190] width 13 height 26
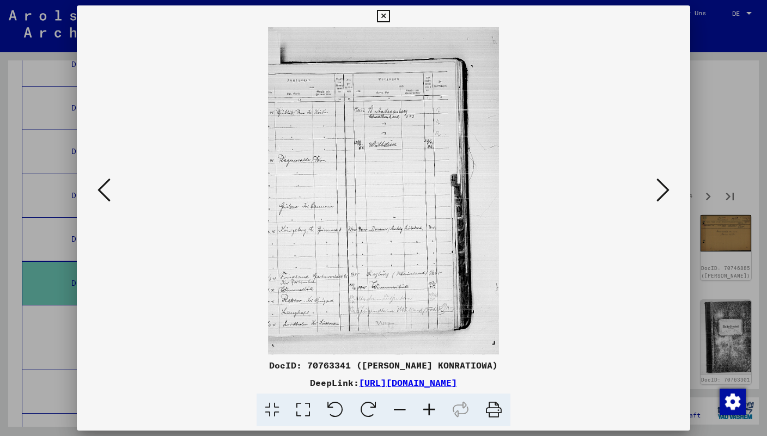
click at [666, 192] on icon at bounding box center [662, 190] width 13 height 26
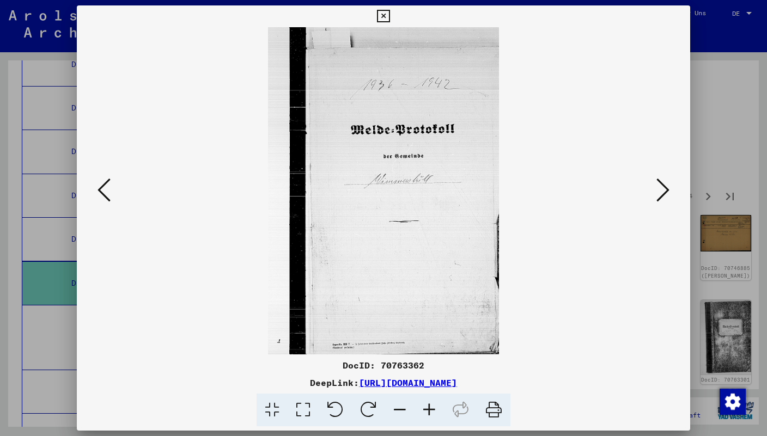
click at [666, 192] on icon at bounding box center [662, 190] width 13 height 26
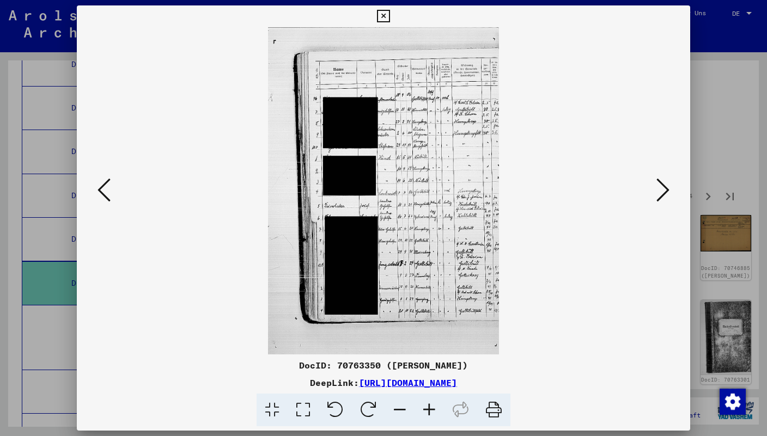
click at [666, 192] on icon at bounding box center [662, 190] width 13 height 26
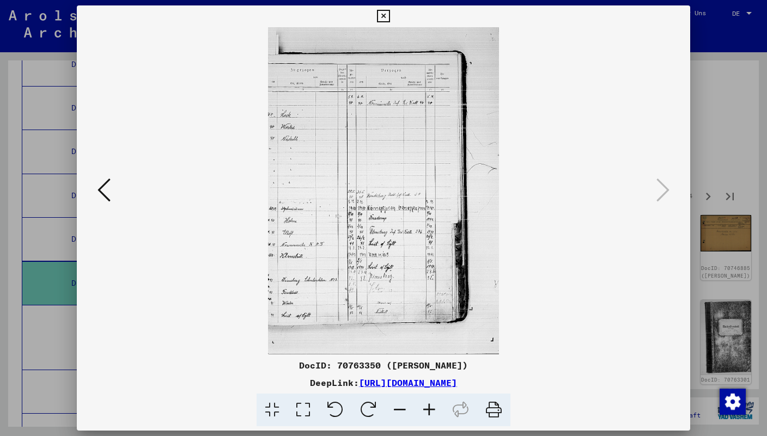
click at [389, 16] on icon at bounding box center [383, 16] width 13 height 13
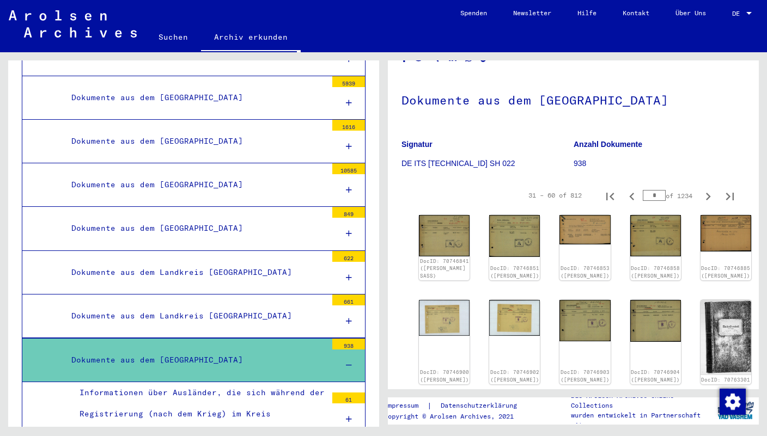
scroll to position [1357, 0]
